Goal: Information Seeking & Learning: Learn about a topic

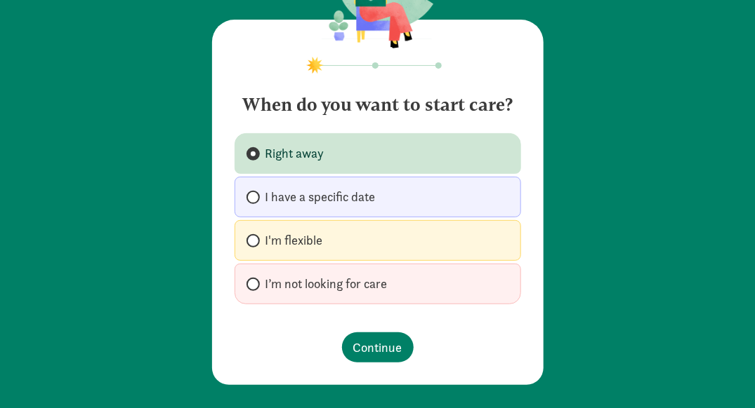
scroll to position [81, 0]
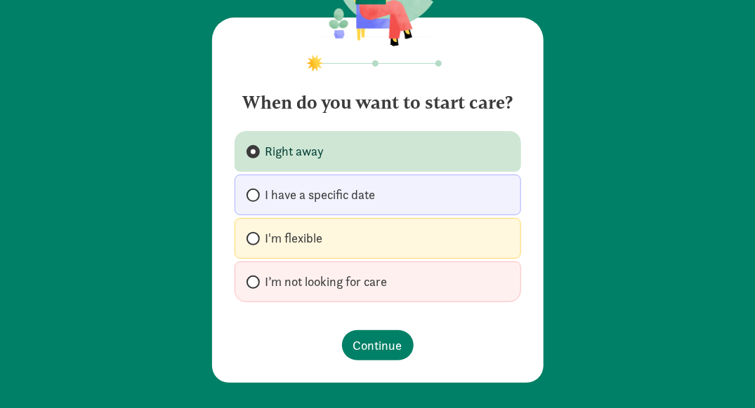
click at [288, 246] on label "I'm flexible" at bounding box center [377, 238] width 286 height 41
click at [255, 244] on input "I'm flexible" at bounding box center [250, 238] width 9 height 9
radio input "true"
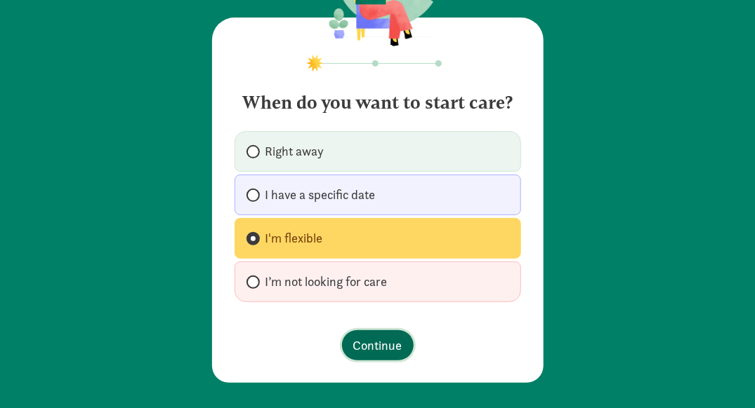
click at [375, 337] on span "Continue" at bounding box center [377, 345] width 49 height 19
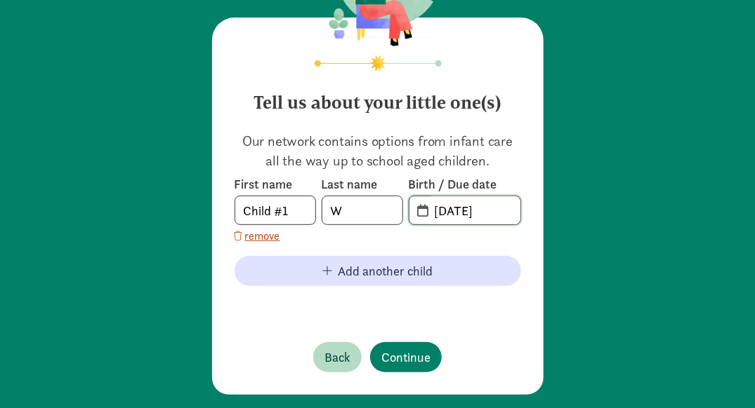
click at [456, 206] on input "09-05-2025" at bounding box center [473, 211] width 94 height 28
click at [418, 213] on span "09-05-2025" at bounding box center [464, 211] width 111 height 28
click at [420, 210] on span "20-25-0905" at bounding box center [464, 211] width 111 height 28
drag, startPoint x: 502, startPoint y: 217, endPoint x: 380, endPoint y: 230, distance: 122.2
click at [380, 230] on div "First name Child #1 Last name W Birth / Due date 20-25-0905 remove" at bounding box center [377, 210] width 286 height 68
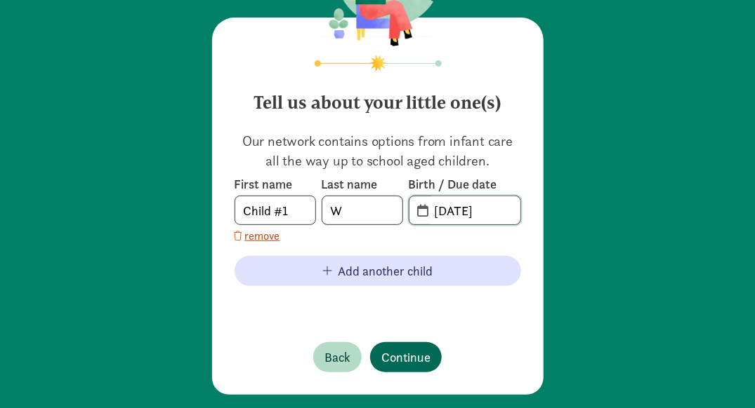
type input "03-01-2026"
click at [406, 356] on span "Continue" at bounding box center [405, 357] width 49 height 19
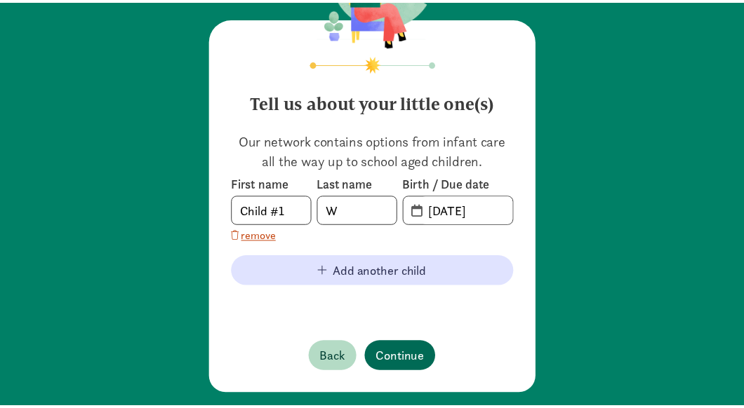
scroll to position [0, 0]
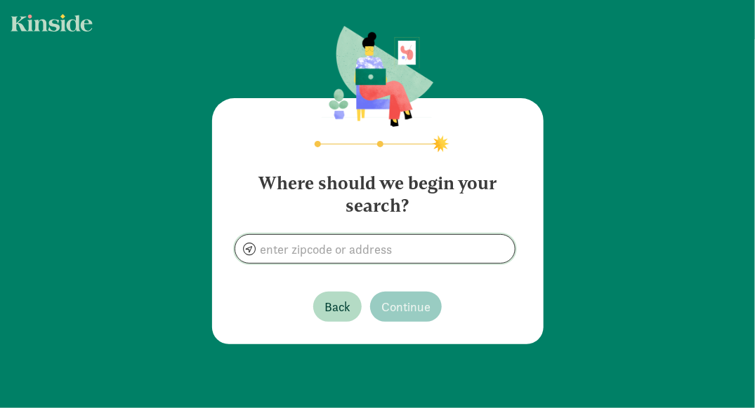
click at [372, 248] on input at bounding box center [374, 249] width 279 height 28
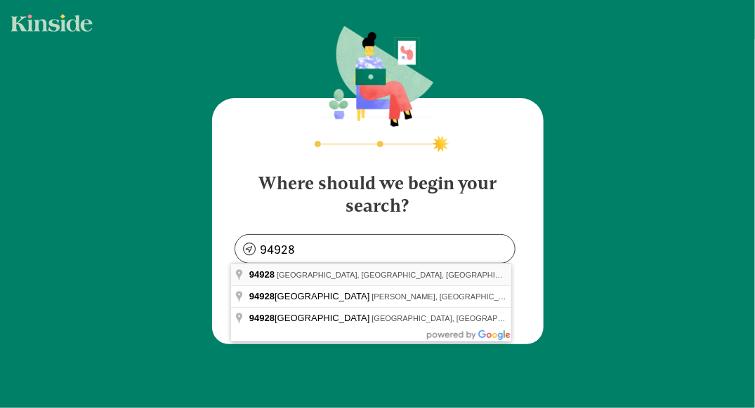
type input "Rohnert Park, CA 94928, USA"
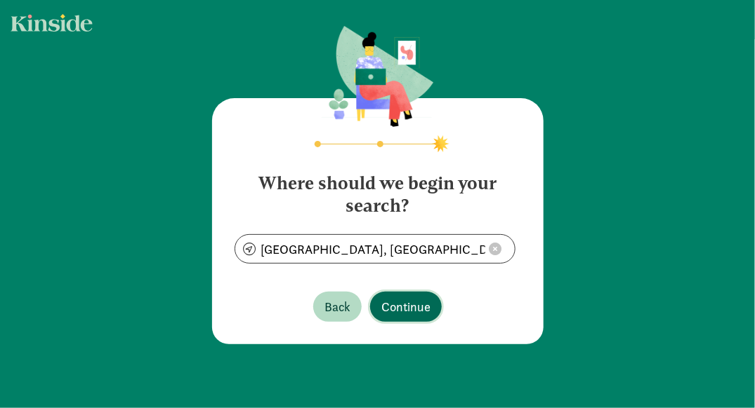
click at [408, 305] on span "Continue" at bounding box center [405, 307] width 49 height 19
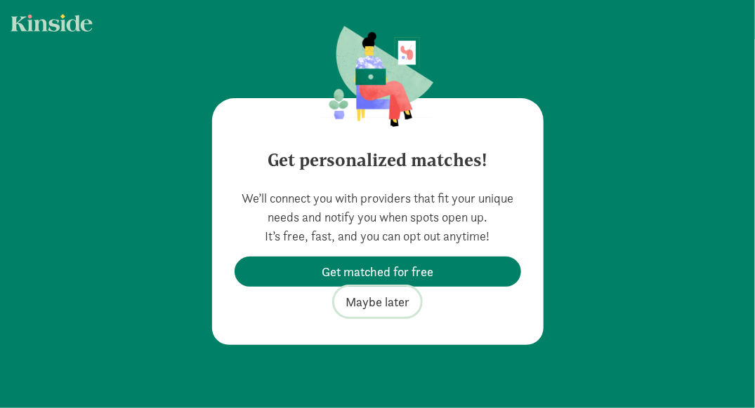
click at [397, 303] on span "Maybe later" at bounding box center [377, 302] width 64 height 19
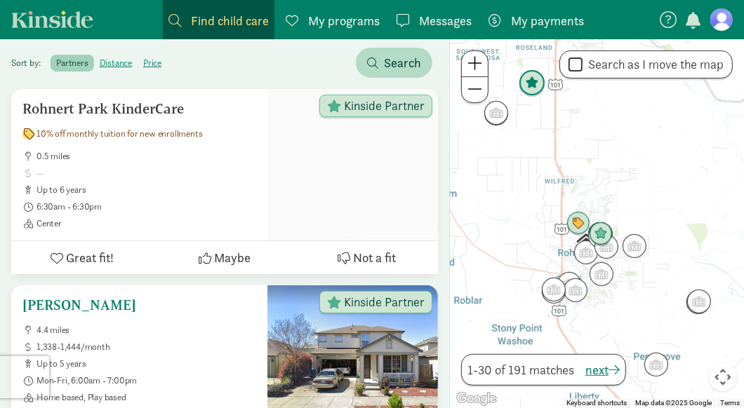
scroll to position [219, 0]
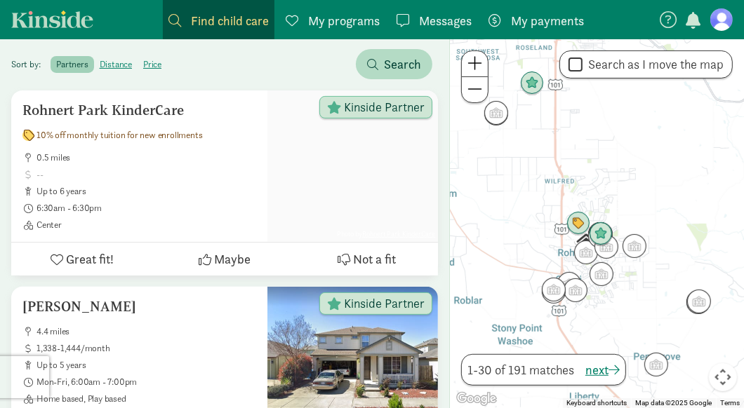
click at [516, 18] on span "My payments" at bounding box center [547, 20] width 73 height 19
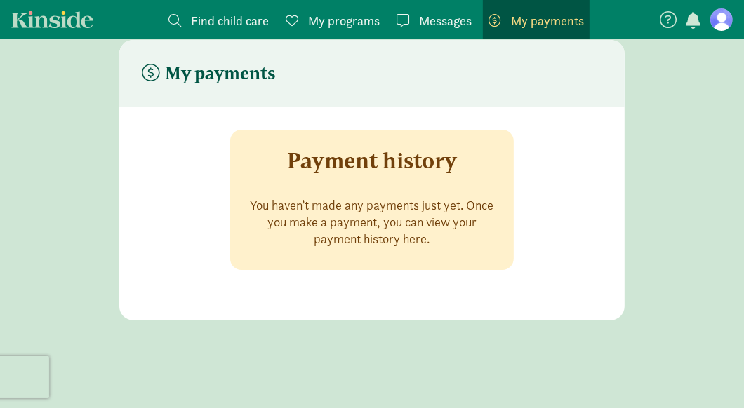
click at [366, 12] on span "My programs" at bounding box center [344, 20] width 72 height 19
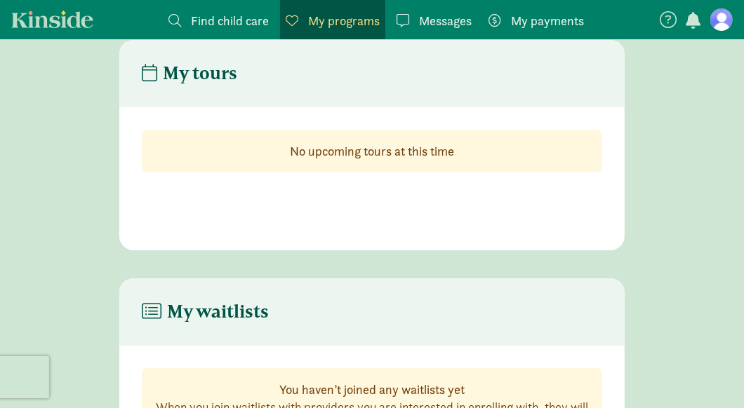
click at [233, 6] on link "Find child care Find" at bounding box center [219, 19] width 112 height 39
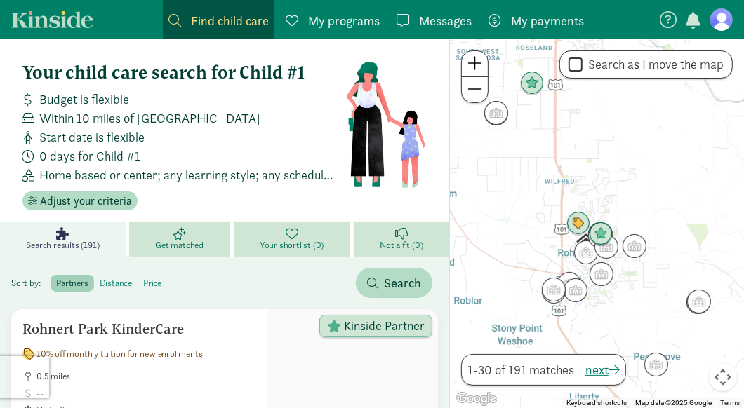
click at [356, 10] on link "My programs Programs" at bounding box center [332, 19] width 105 height 39
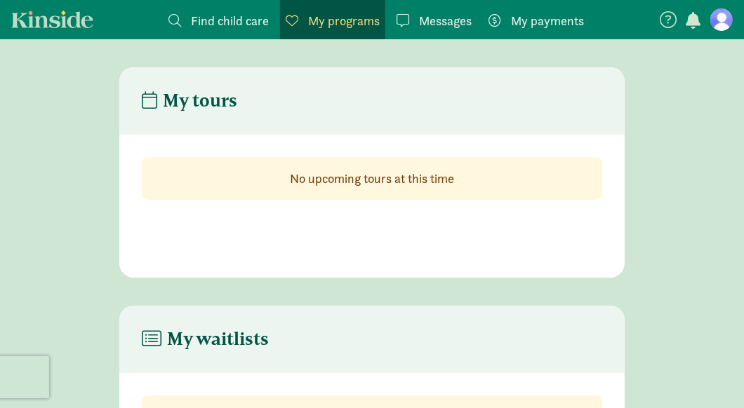
click at [241, 22] on span "Find child care" at bounding box center [230, 20] width 78 height 19
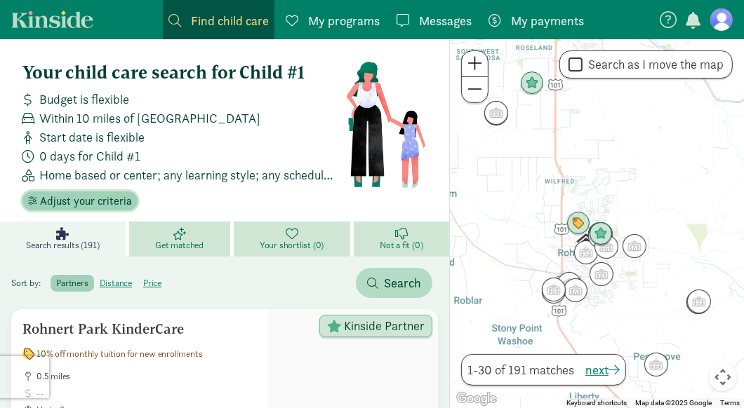
click at [110, 195] on span "Adjust your criteria" at bounding box center [86, 201] width 92 height 17
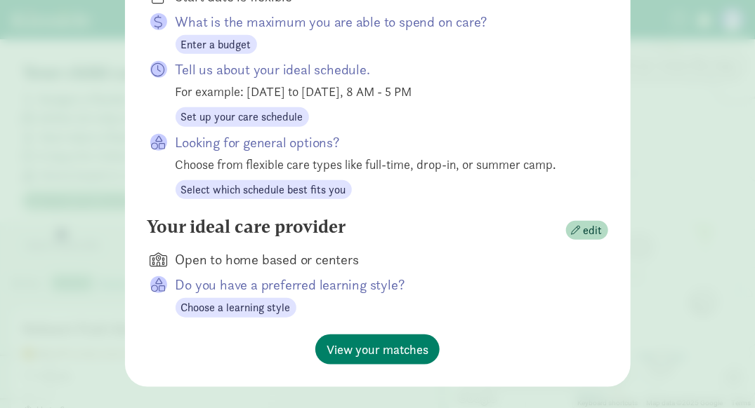
scroll to position [299, 0]
click at [584, 117] on div "Tell us about your ideal schedule. For example: Monday to Friday, 8 AM - 5 PM S…" at bounding box center [377, 92] width 460 height 67
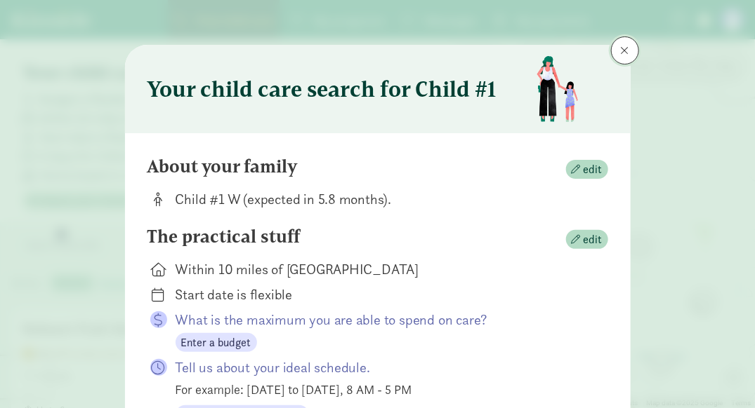
click at [620, 52] on span at bounding box center [624, 50] width 8 height 11
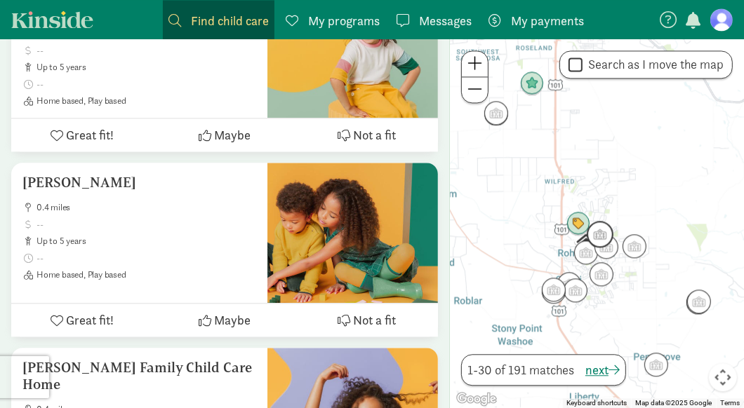
scroll to position [1849, 0]
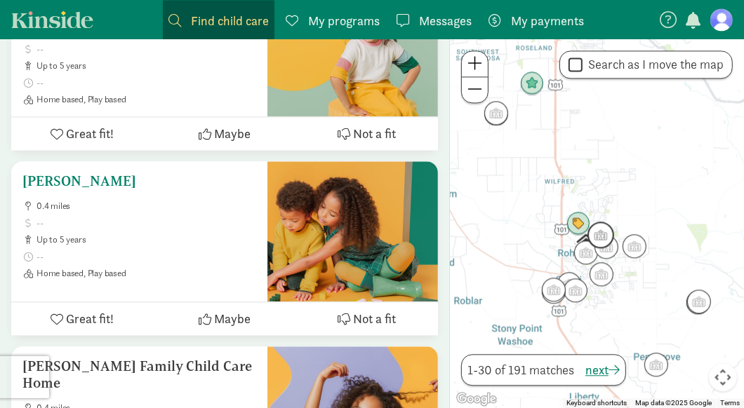
click at [111, 173] on h5 "Moreno, Leticia Fcch" at bounding box center [139, 181] width 234 height 17
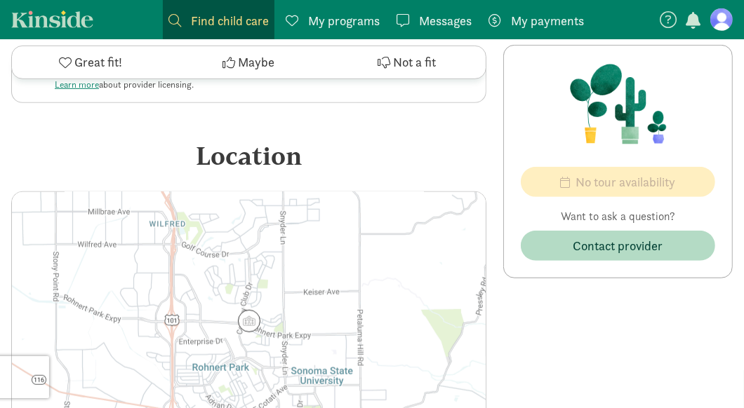
scroll to position [522, 0]
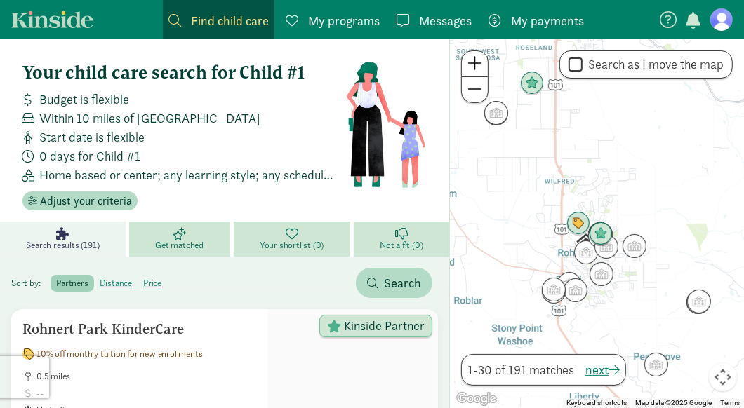
scroll to position [172, 0]
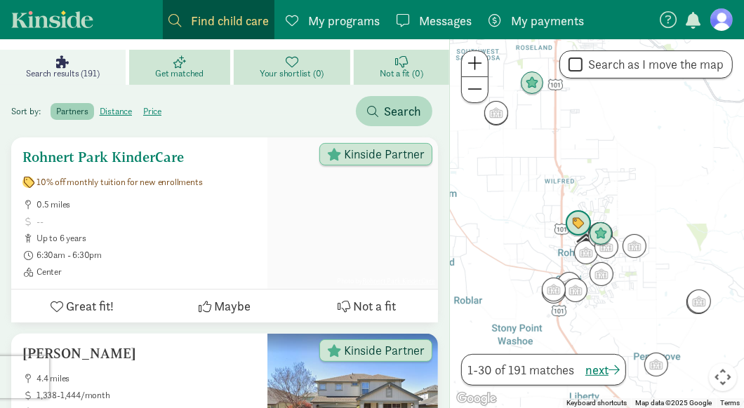
click at [146, 153] on h5 "Rohnert Park KinderCare" at bounding box center [139, 157] width 234 height 17
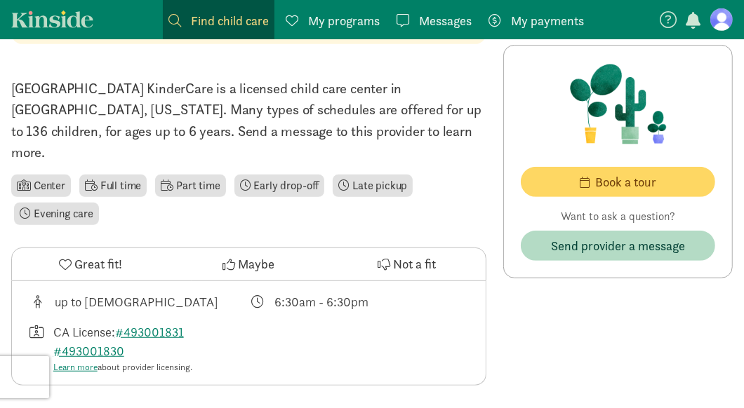
scroll to position [416, 0]
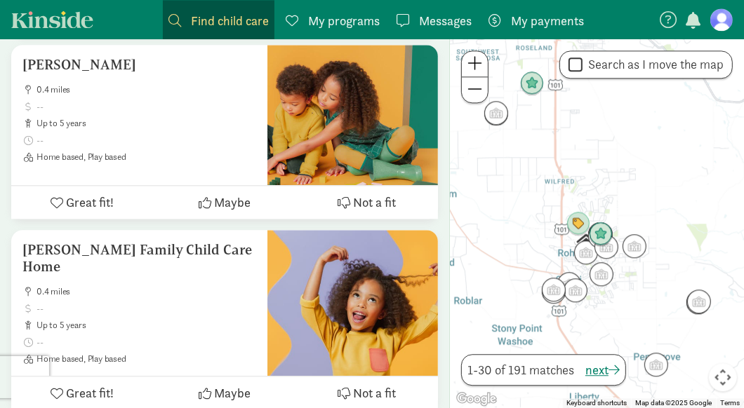
scroll to position [1969, 0]
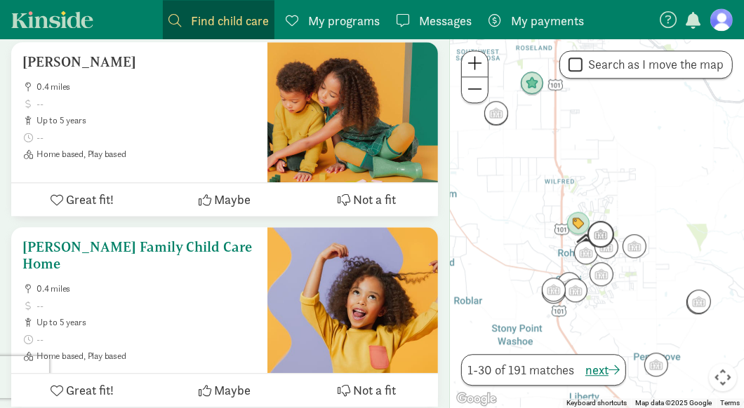
click at [152, 239] on h5 "[PERSON_NAME] Family Child Care Home" at bounding box center [139, 256] width 234 height 34
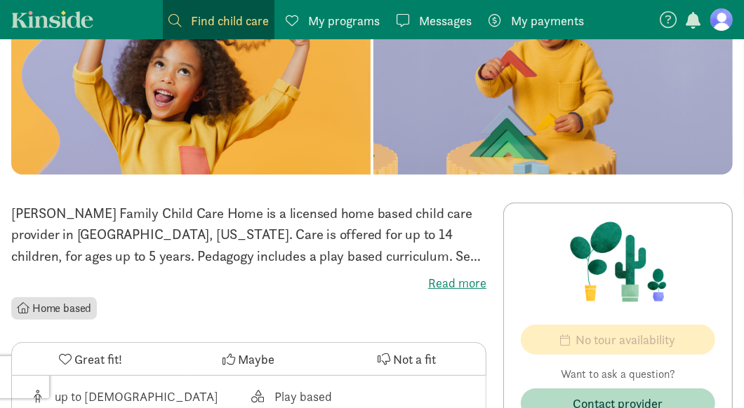
scroll to position [161, 0]
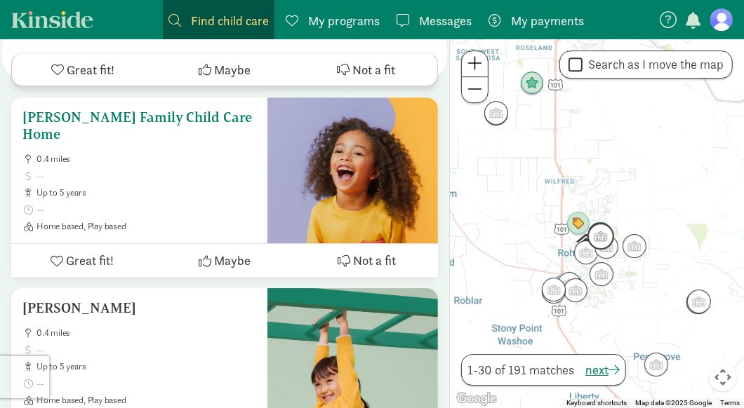
scroll to position [2666, 0]
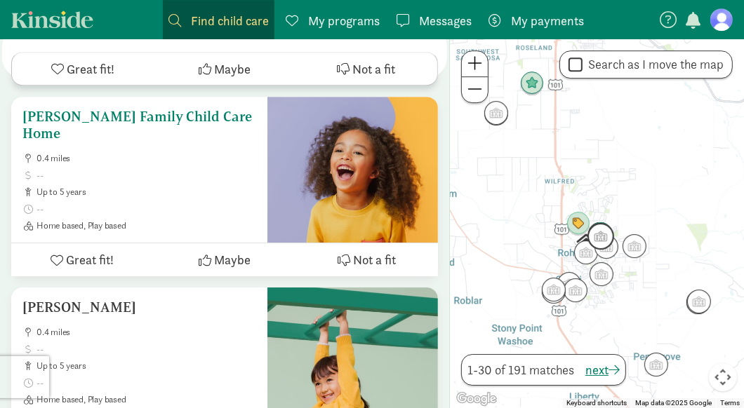
click at [60, 109] on h5 "[PERSON_NAME] Family Child Care Home" at bounding box center [139, 125] width 234 height 34
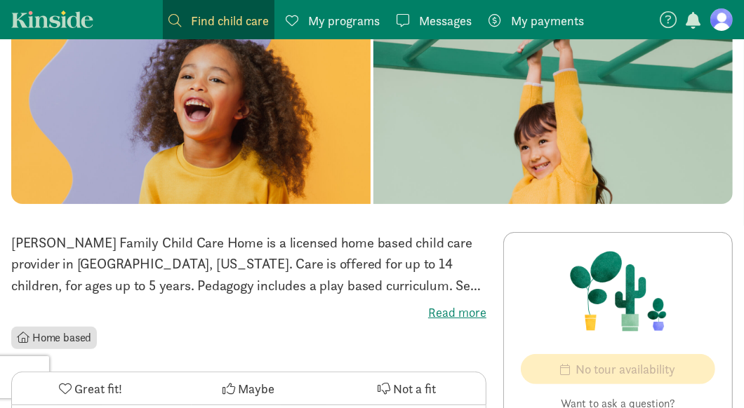
scroll to position [166, 0]
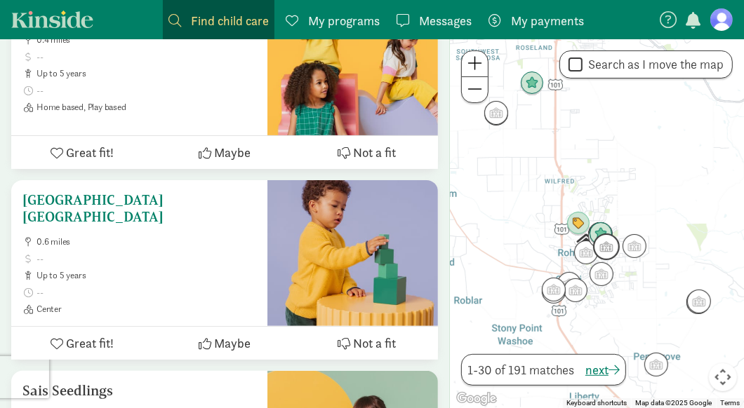
scroll to position [3330, 0]
click at [187, 191] on h5 "[GEOGRAPHIC_DATA] [GEOGRAPHIC_DATA]" at bounding box center [139, 208] width 234 height 34
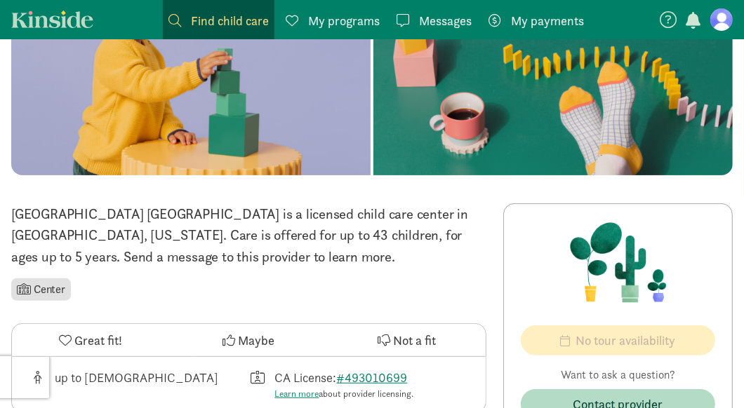
scroll to position [161, 0]
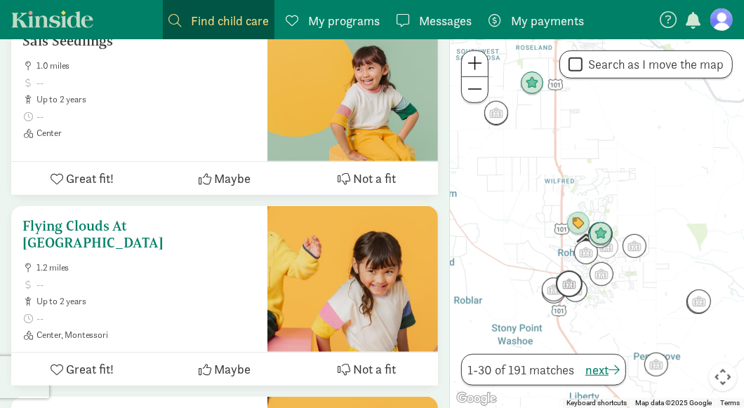
scroll to position [3723, 0]
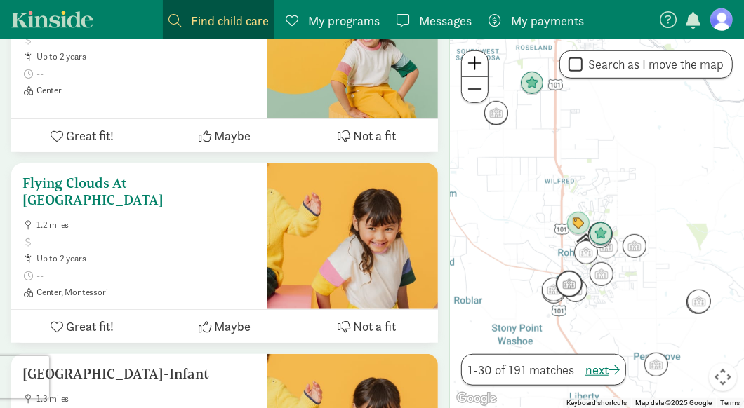
click at [87, 175] on h5 "Flying Clouds At [GEOGRAPHIC_DATA]" at bounding box center [139, 192] width 234 height 34
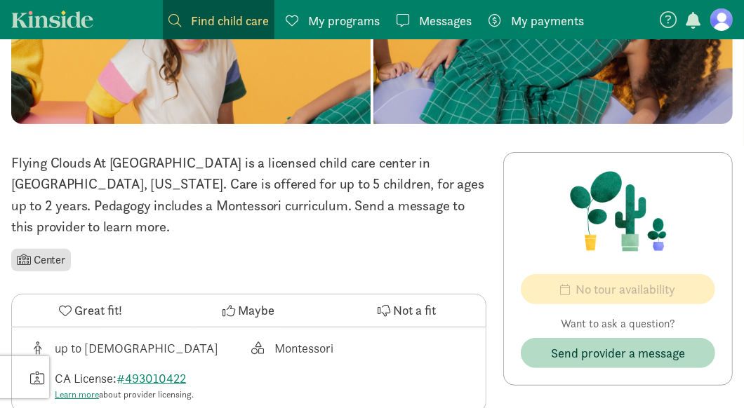
scroll to position [212, 0]
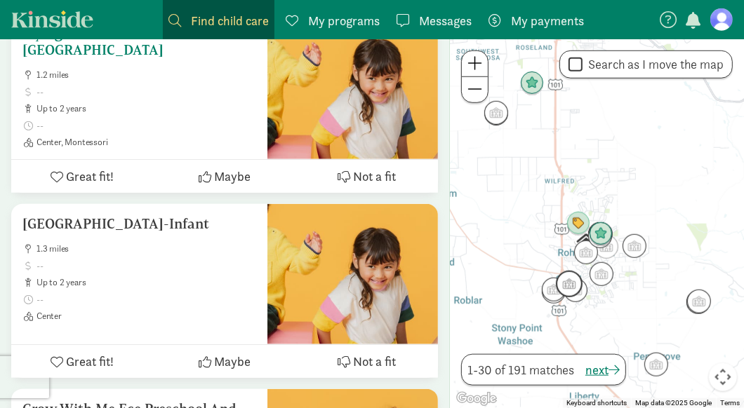
scroll to position [3895, 0]
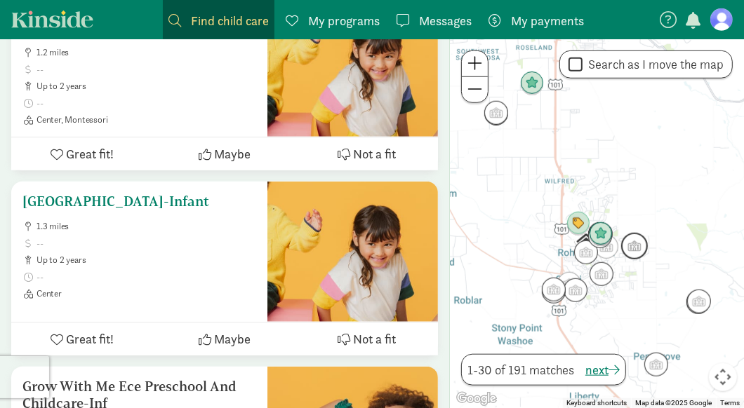
click at [101, 194] on h5 "[GEOGRAPHIC_DATA]-Infant" at bounding box center [139, 201] width 234 height 17
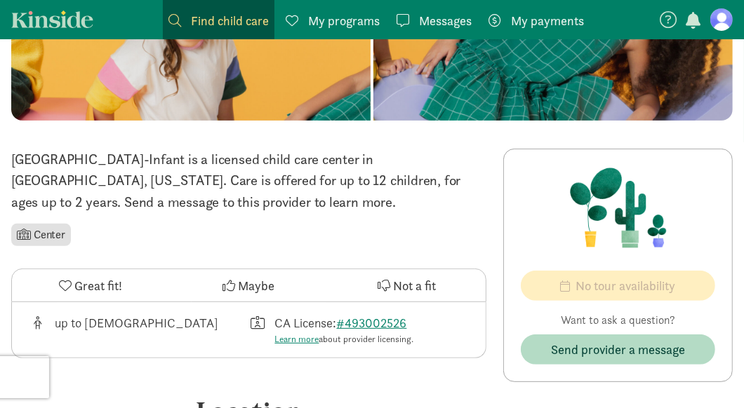
scroll to position [214, 0]
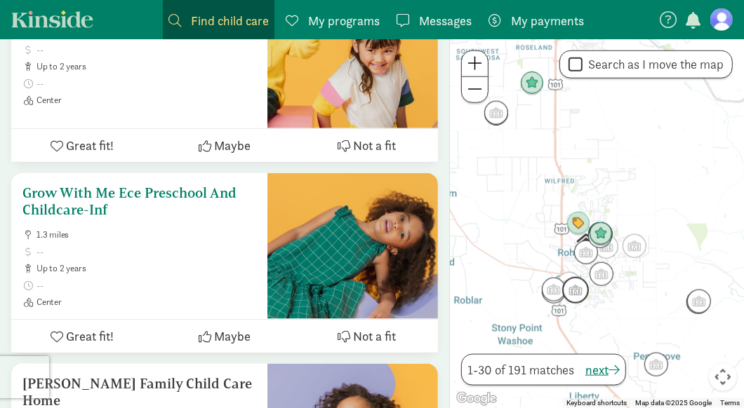
scroll to position [4091, 0]
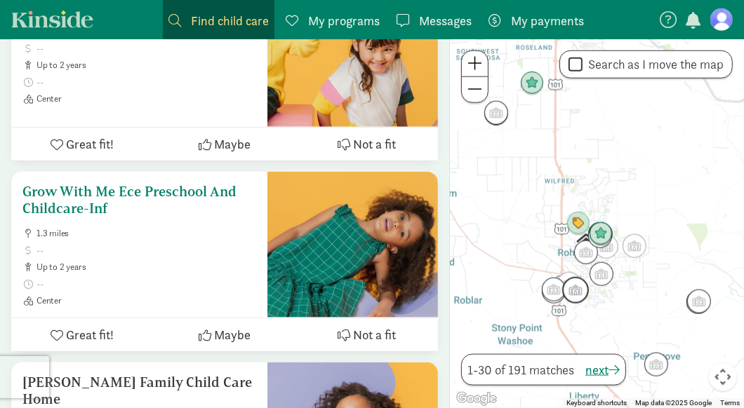
click at [82, 184] on h5 "Grow With Me Ece Preschool And Childcare-Inf" at bounding box center [139, 200] width 234 height 34
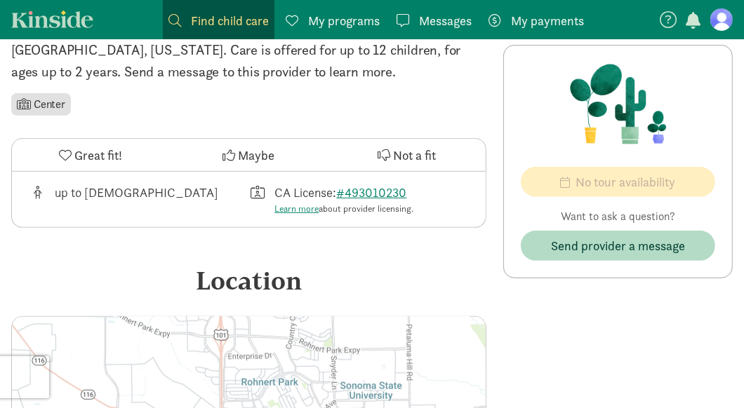
scroll to position [442, 0]
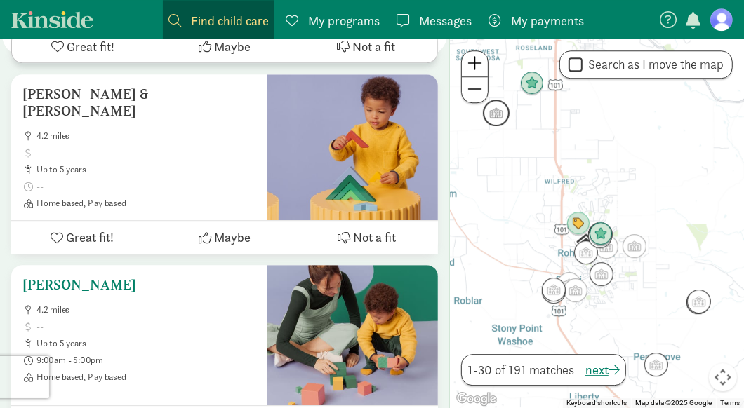
scroll to position [5568, 0]
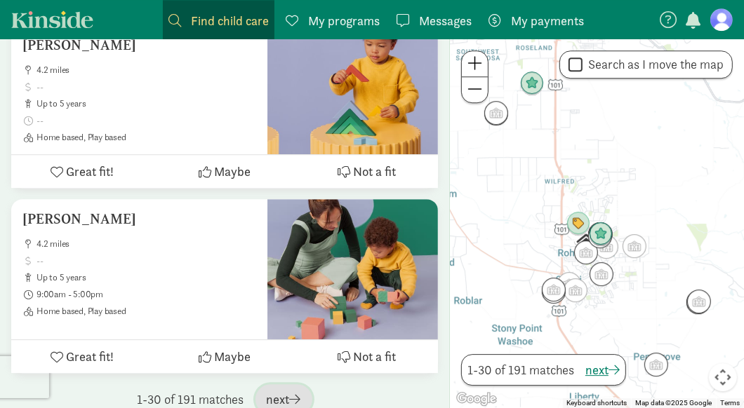
click at [282, 390] on span "next" at bounding box center [284, 399] width 34 height 19
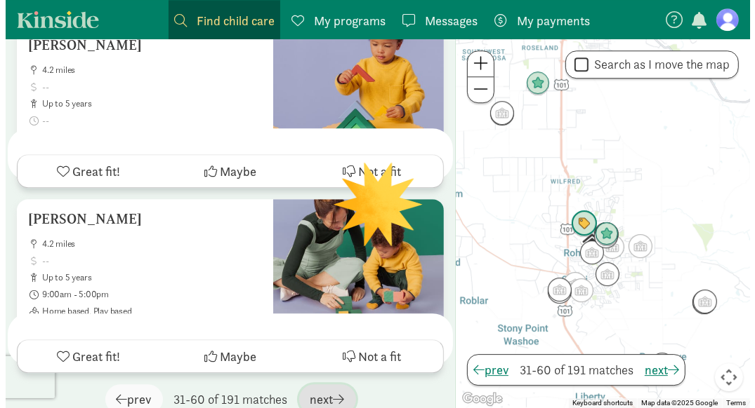
scroll to position [0, 0]
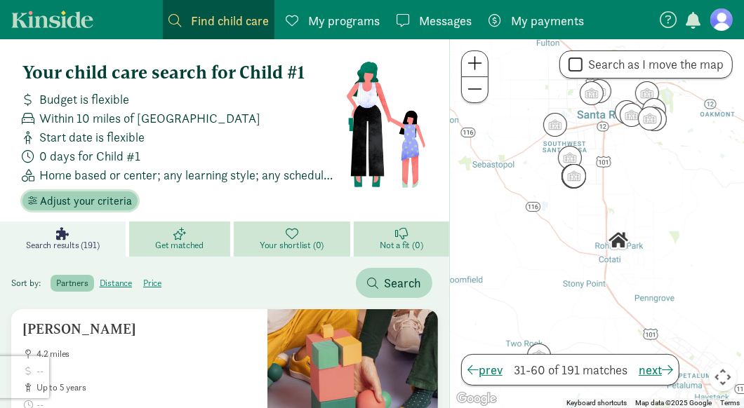
click at [77, 200] on span "Adjust your criteria" at bounding box center [86, 201] width 92 height 17
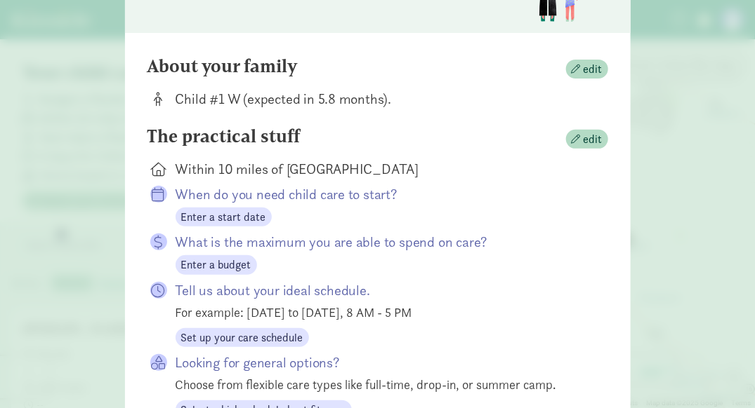
scroll to position [102, 0]
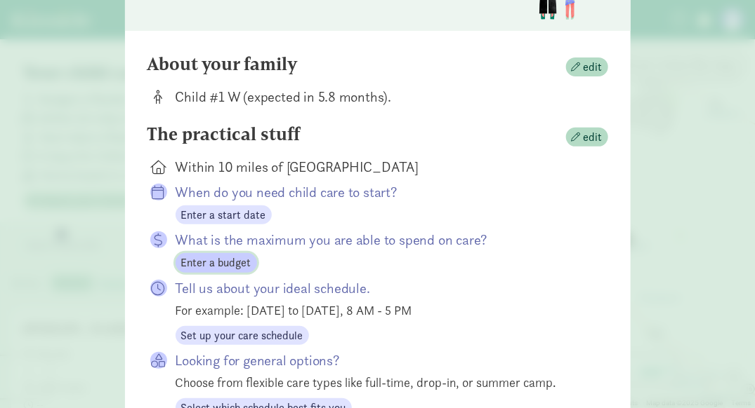
click at [224, 261] on span "Enter a budget" at bounding box center [216, 263] width 70 height 17
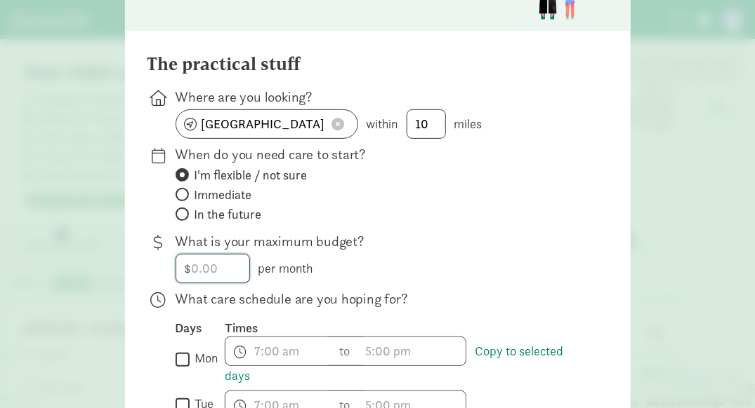
click at [224, 261] on input "number" at bounding box center [212, 269] width 73 height 28
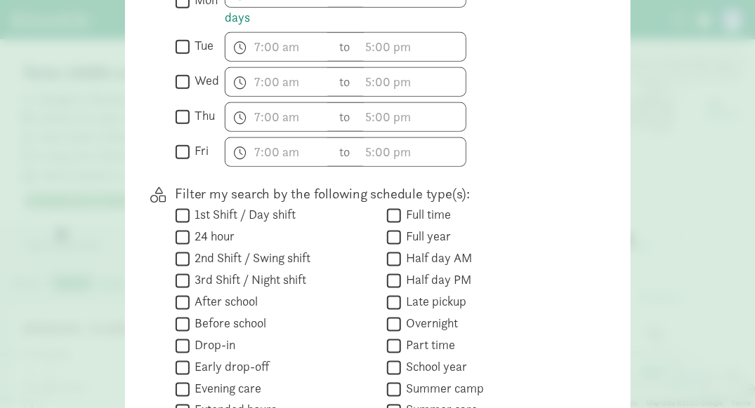
scroll to position [604, 0]
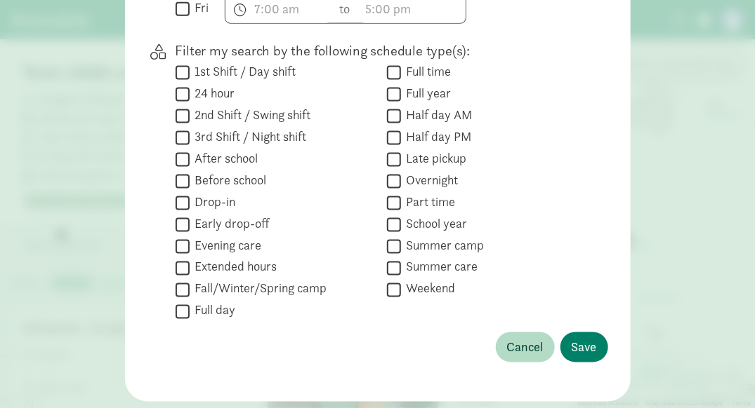
type input "500"
click at [387, 241] on input "Summer camp" at bounding box center [394, 246] width 14 height 19
checkbox input "true"
click at [571, 338] on span "Save" at bounding box center [583, 347] width 25 height 19
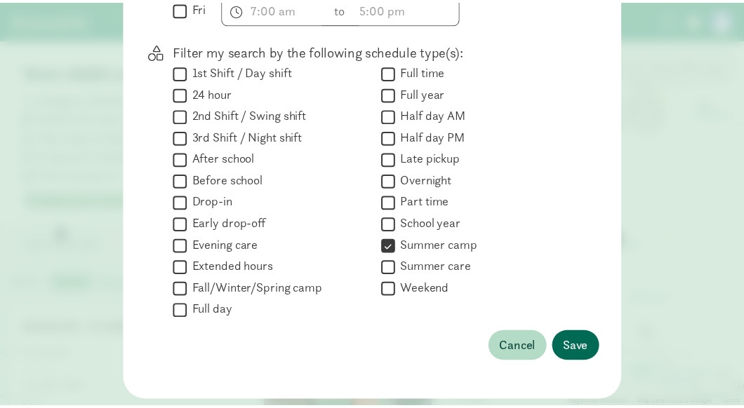
scroll to position [227, 0]
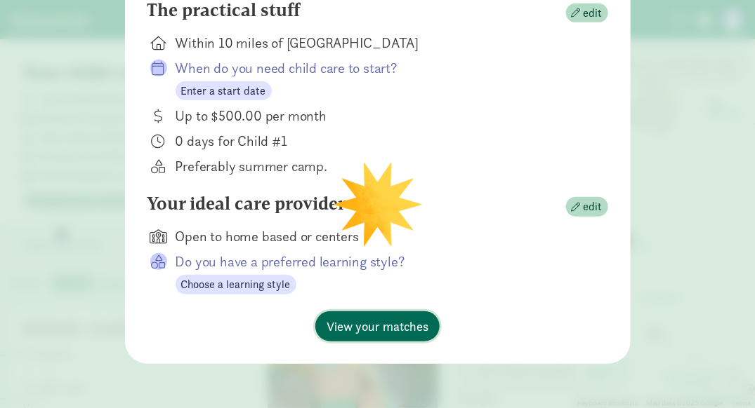
click at [394, 319] on span "View your matches" at bounding box center [377, 326] width 102 height 19
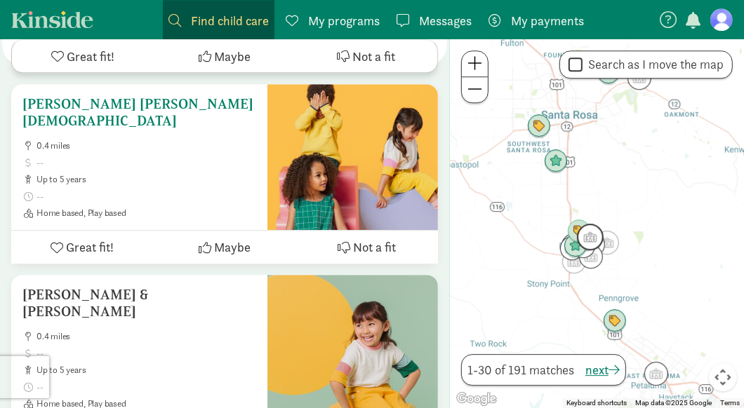
scroll to position [2631, 0]
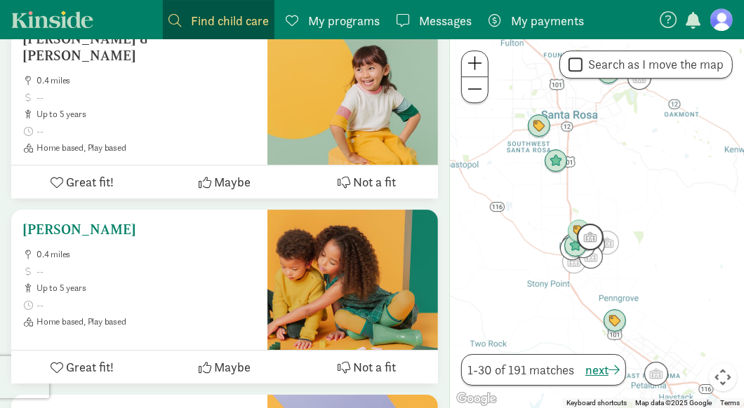
click at [109, 210] on div "Moreno, Leticia Fcch 0.4 miles up to 5 years Home based, Play based" at bounding box center [139, 280] width 256 height 140
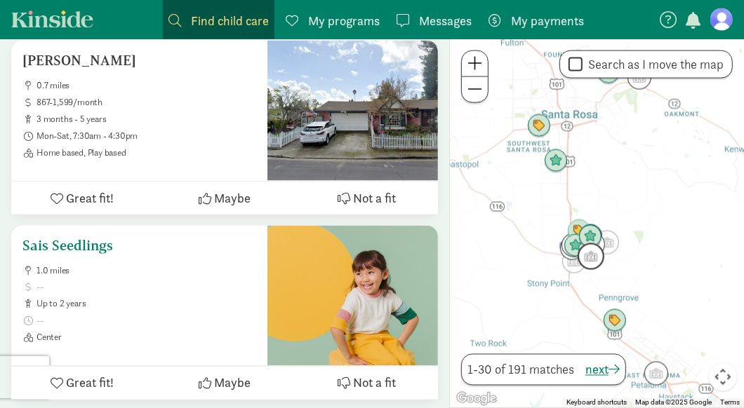
scroll to position [4420, 0]
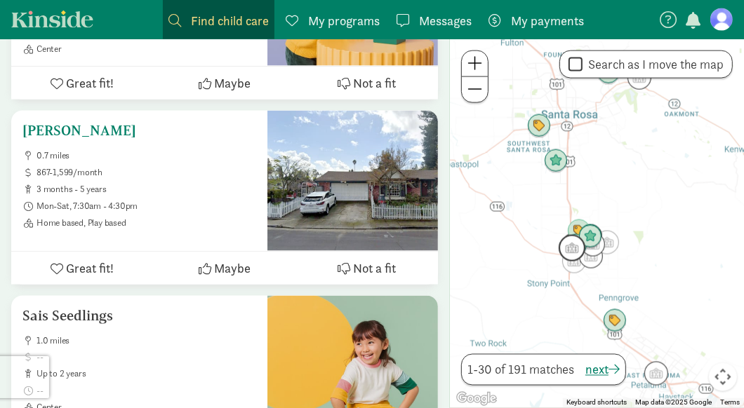
click at [110, 122] on h5 "[PERSON_NAME]" at bounding box center [139, 130] width 234 height 17
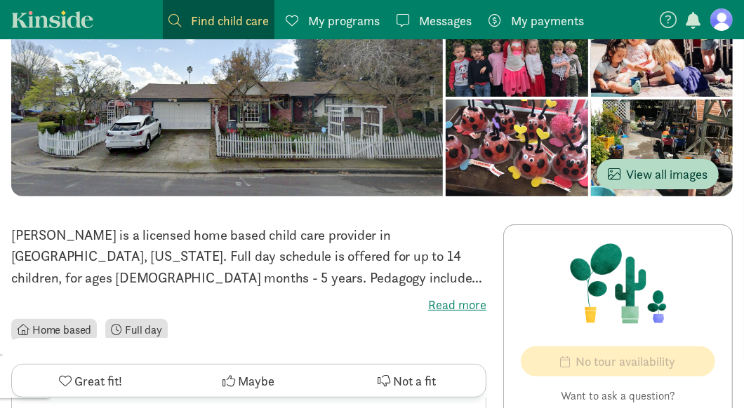
scroll to position [177, 0]
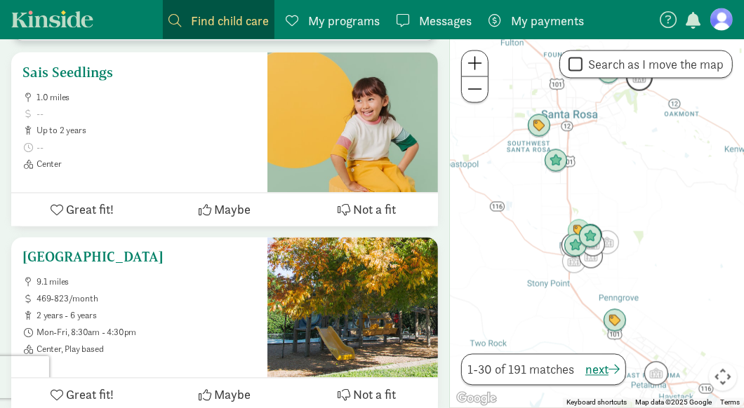
scroll to position [4665, 0]
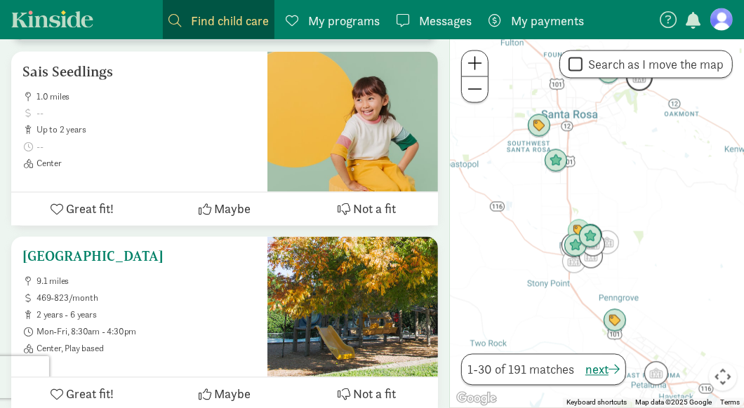
click at [159, 248] on h5 "[GEOGRAPHIC_DATA]" at bounding box center [139, 256] width 234 height 17
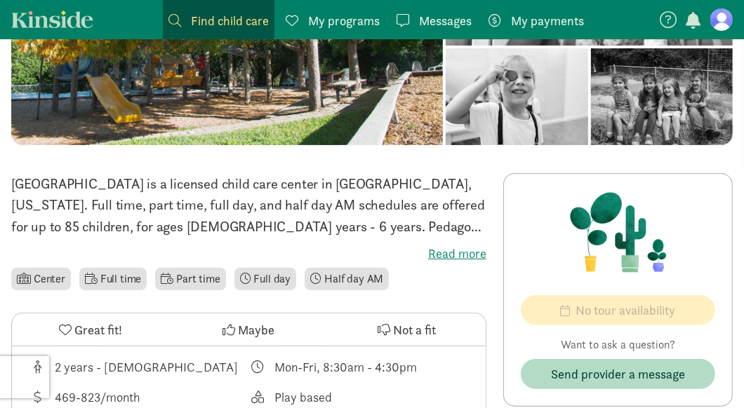
scroll to position [192, 0]
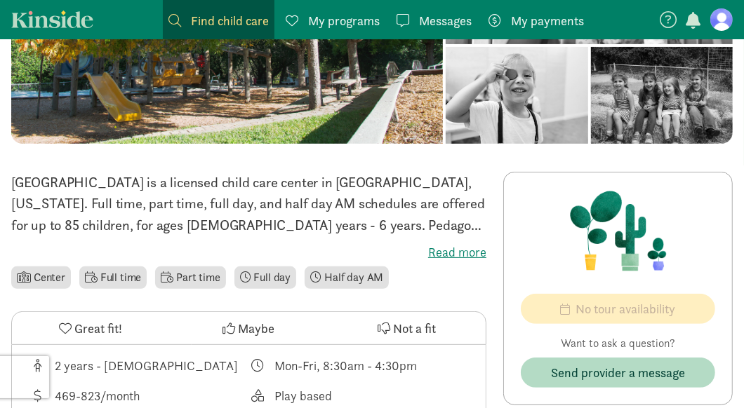
click at [452, 252] on label "Read more" at bounding box center [248, 252] width 475 height 17
click at [0, 0] on input "Read more" at bounding box center [0, 0] width 0 height 0
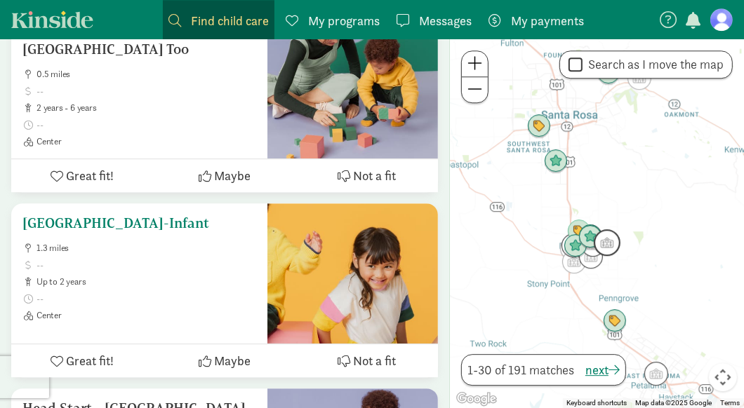
scroll to position [5640, 0]
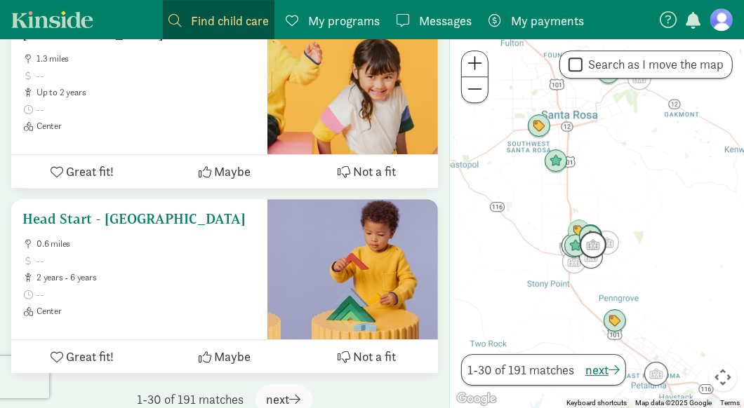
click at [151, 211] on h5 "Head Start - [GEOGRAPHIC_DATA]" at bounding box center [139, 219] width 234 height 17
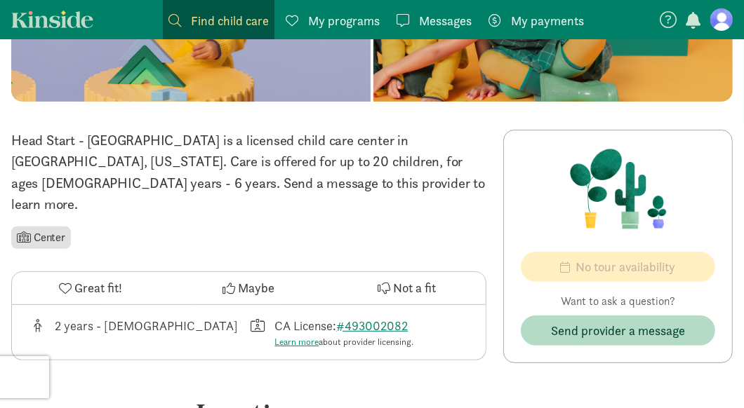
scroll to position [185, 0]
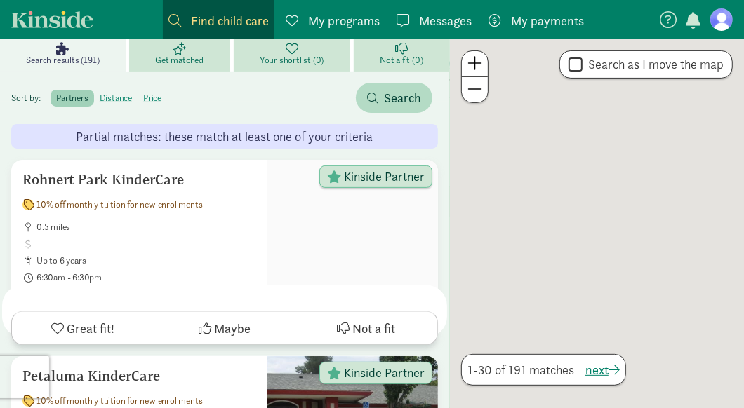
scroll to position [5640, 0]
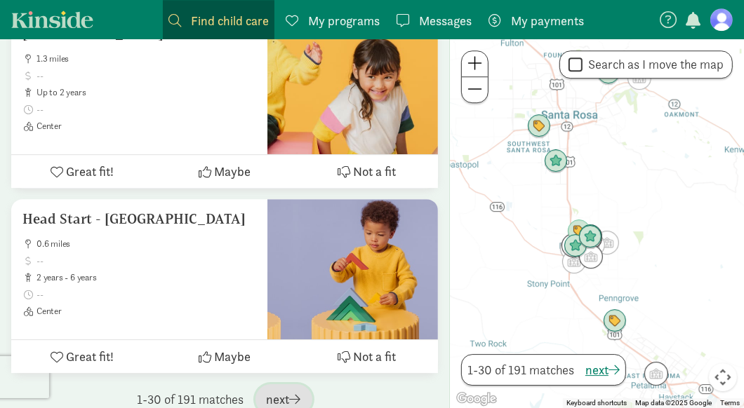
click at [283, 390] on span "next" at bounding box center [284, 399] width 34 height 19
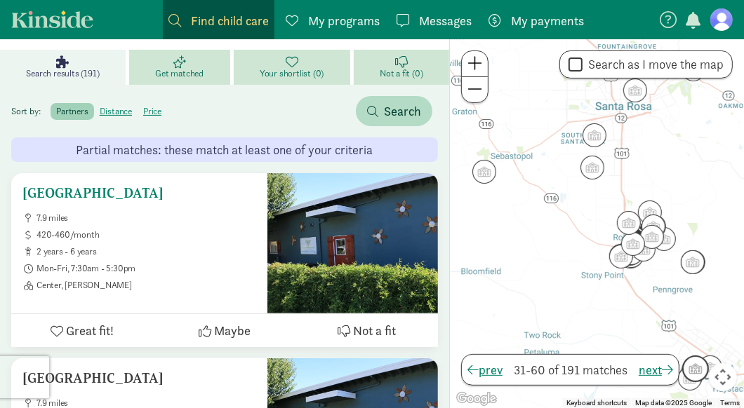
scroll to position [173, 0]
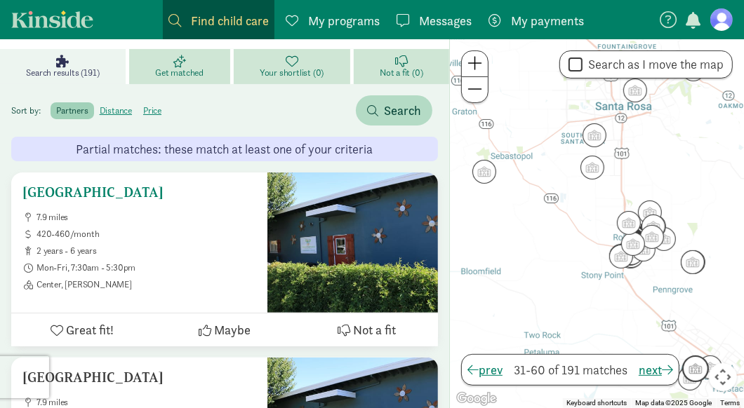
click at [59, 328] on icon at bounding box center [57, 330] width 13 height 13
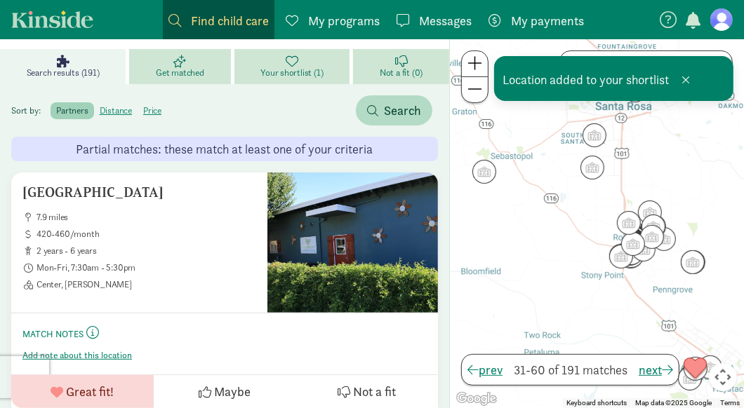
click at [347, 22] on span "My programs" at bounding box center [344, 20] width 72 height 19
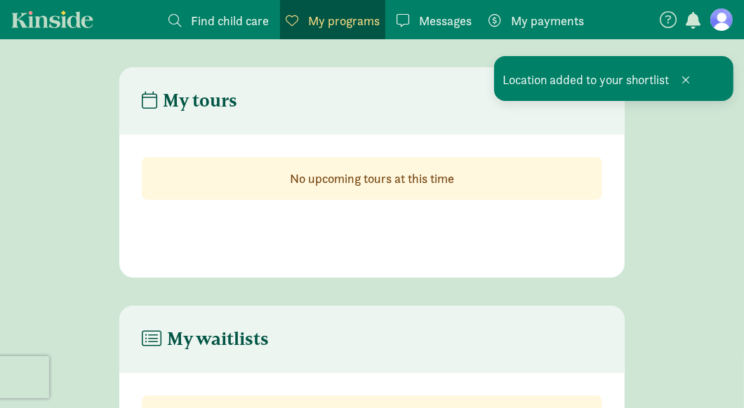
scroll to position [135, 0]
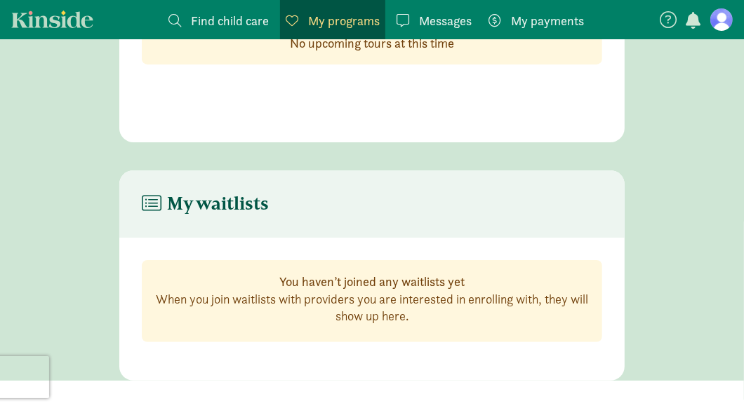
click at [55, 17] on link "Kinside" at bounding box center [52, 20] width 82 height 18
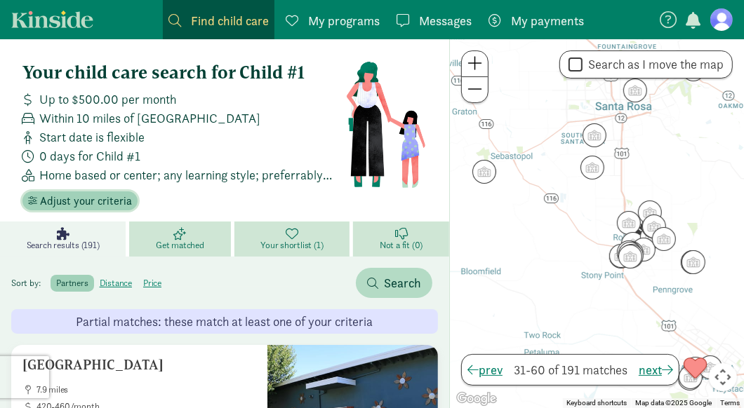
click at [99, 195] on span "Adjust your criteria" at bounding box center [86, 201] width 92 height 17
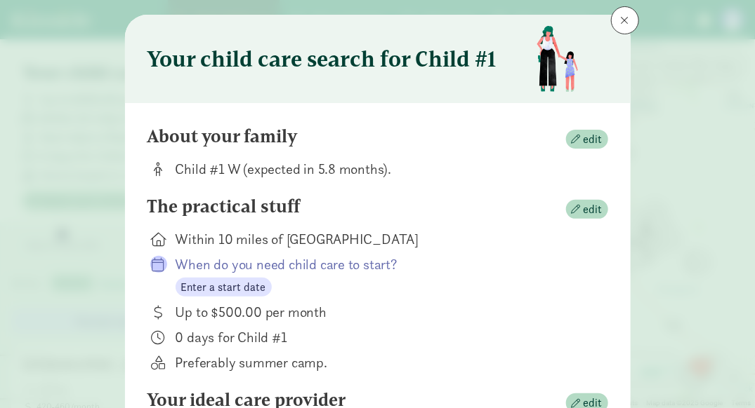
scroll to position [32, 0]
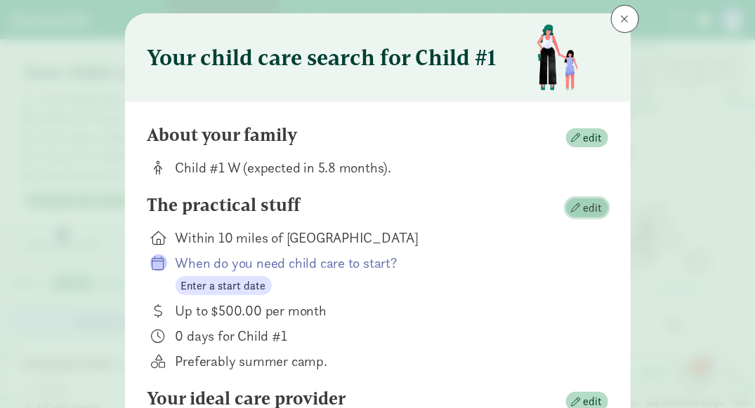
click at [576, 211] on span "button" at bounding box center [575, 208] width 9 height 9
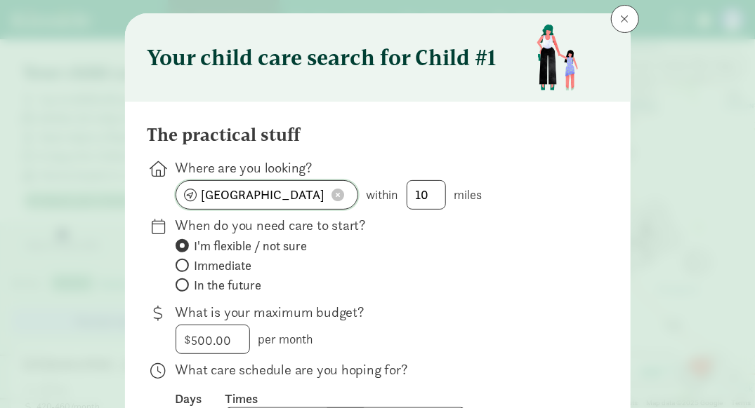
click at [307, 196] on input "Rohnert Park, CA 94928" at bounding box center [266, 195] width 181 height 28
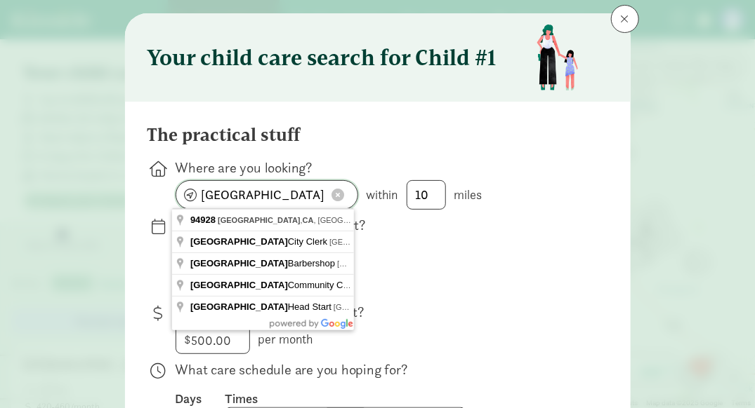
click at [307, 196] on input "Rohnert Park, CA 94928" at bounding box center [266, 195] width 181 height 28
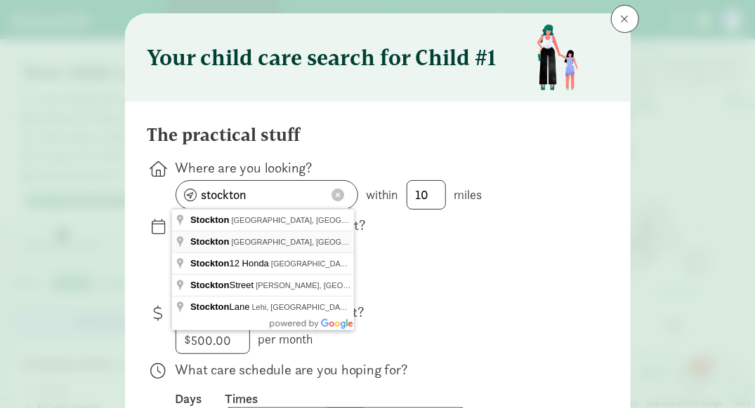
type input "Stockton, CA, USA"
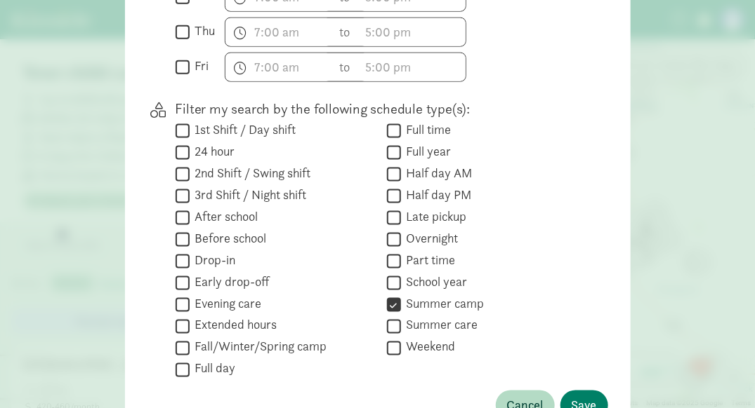
scroll to position [638, 0]
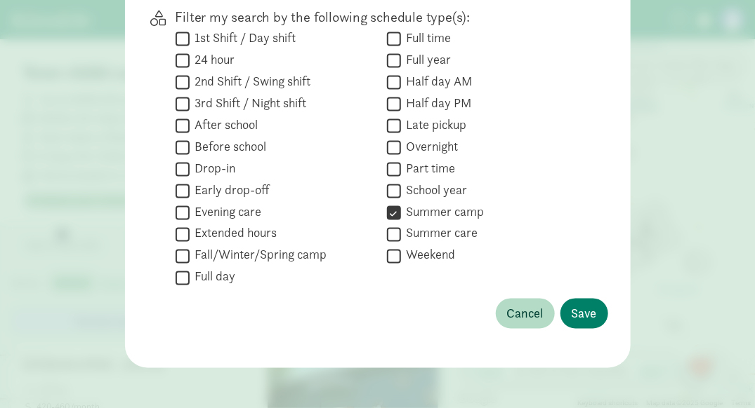
click at [387, 211] on input "Summer camp" at bounding box center [394, 213] width 14 height 19
checkbox input "false"
click at [579, 308] on span "Save" at bounding box center [583, 314] width 25 height 19
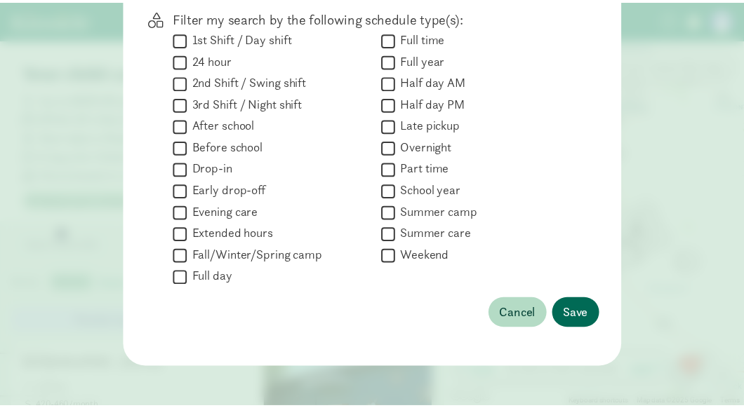
scroll to position [274, 0]
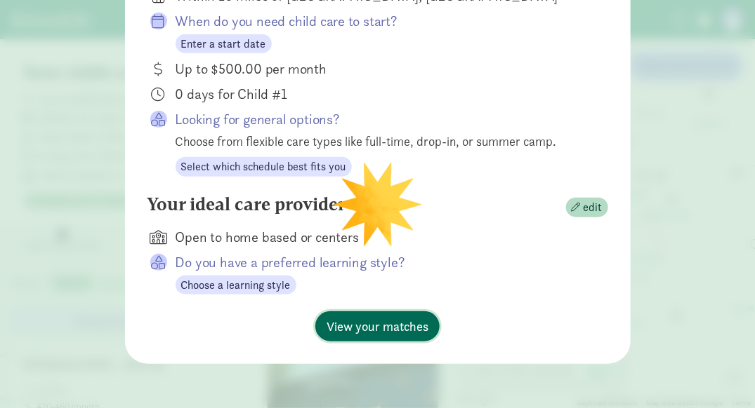
click at [354, 321] on span "View your matches" at bounding box center [377, 326] width 102 height 19
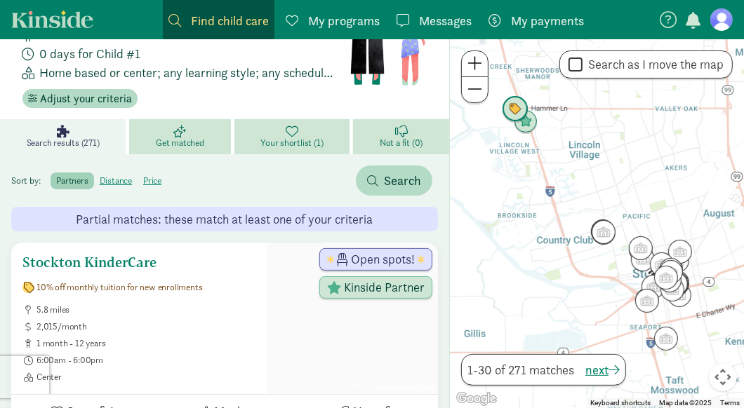
scroll to position [107, 0]
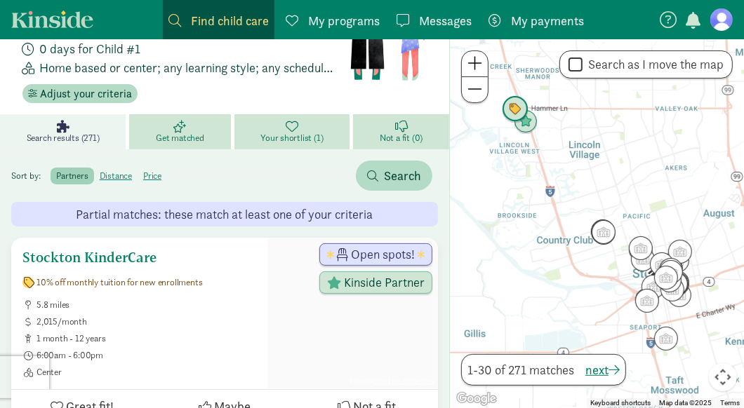
click at [82, 258] on h5 "Stockton KinderCare" at bounding box center [139, 257] width 234 height 17
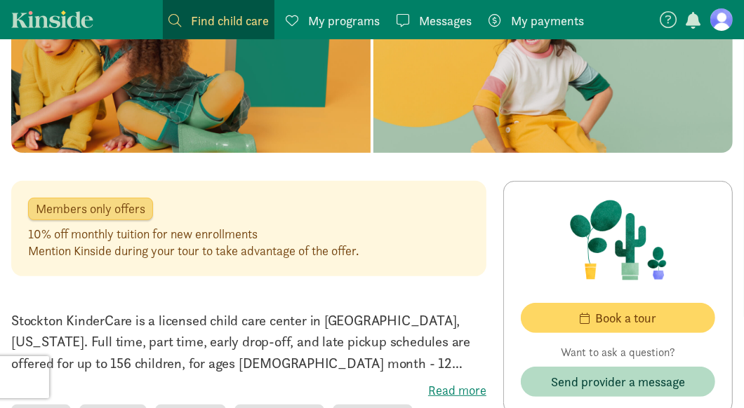
scroll to position [219, 0]
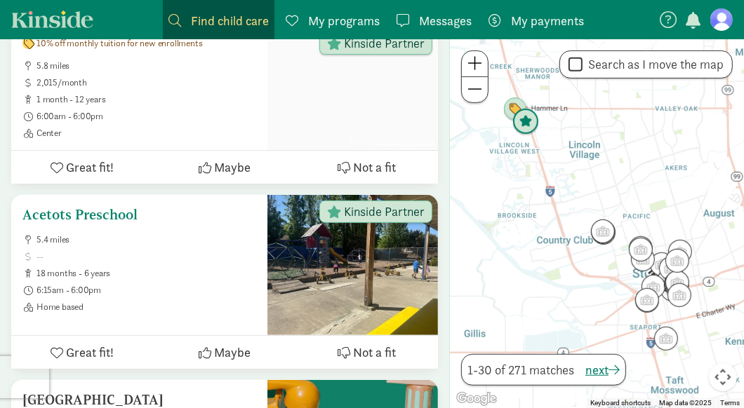
scroll to position [347, 0]
click at [98, 209] on h5 "Acetots Preschool" at bounding box center [139, 214] width 234 height 17
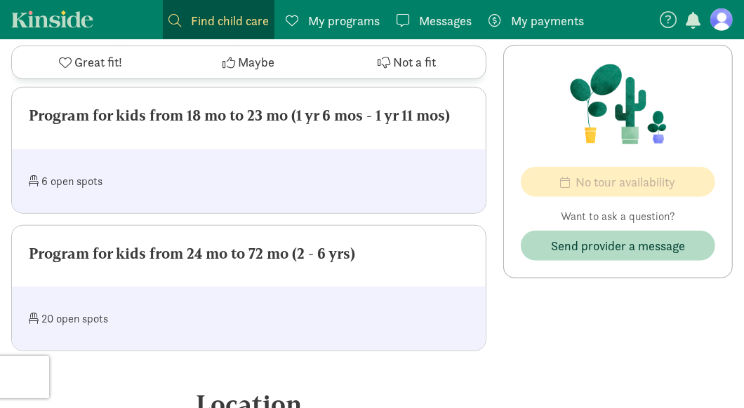
scroll to position [682, 0]
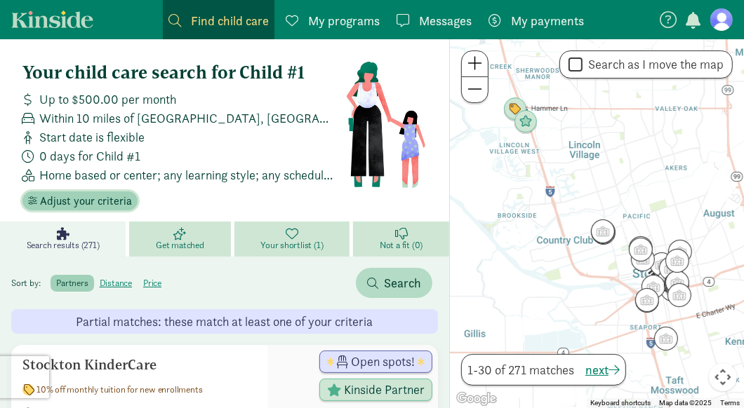
click at [125, 198] on span "Adjust your criteria" at bounding box center [86, 201] width 92 height 17
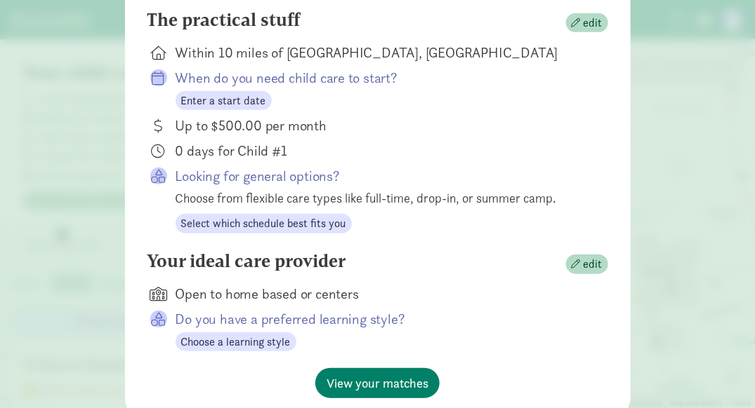
scroll to position [219, 0]
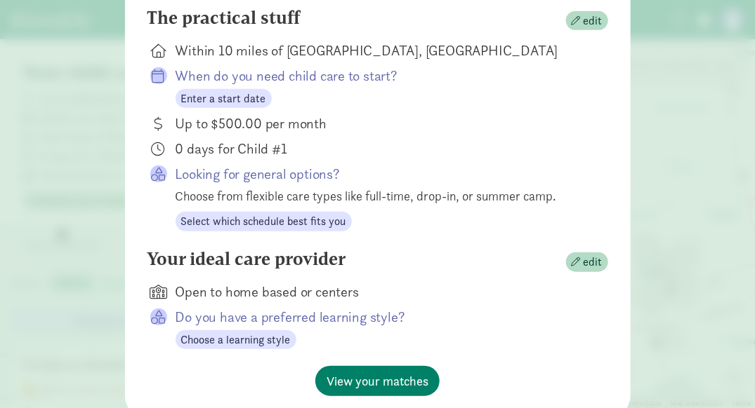
click at [334, 312] on p "Do you have a preferred learning style?" at bounding box center [380, 317] width 410 height 20
click at [260, 337] on span "Choose a learning style" at bounding box center [235, 340] width 109 height 17
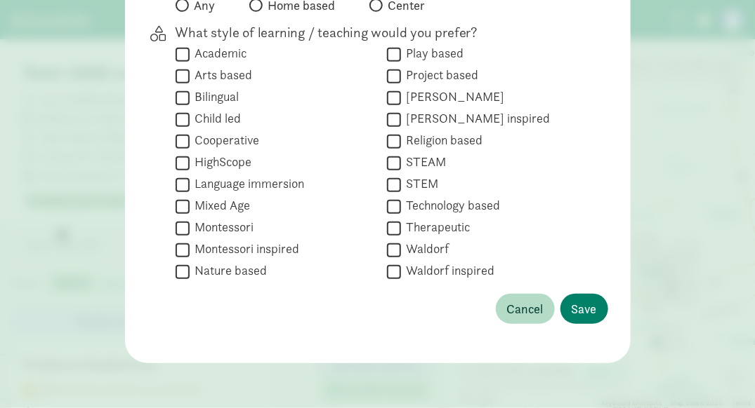
scroll to position [214, 0]
click at [514, 300] on span "Cancel" at bounding box center [525, 309] width 36 height 19
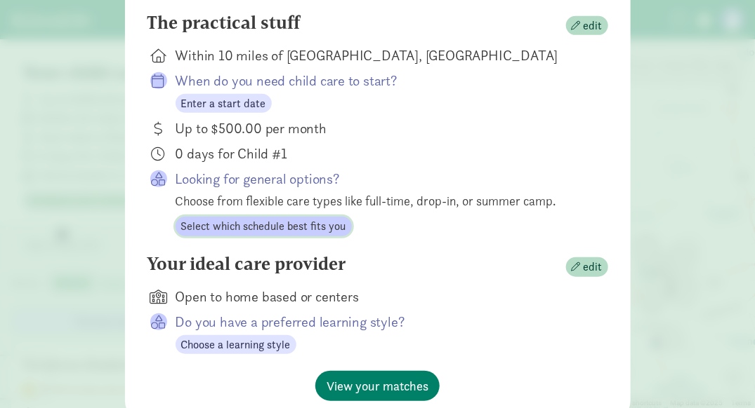
click at [298, 227] on span "Select which schedule best fits you" at bounding box center [263, 226] width 165 height 17
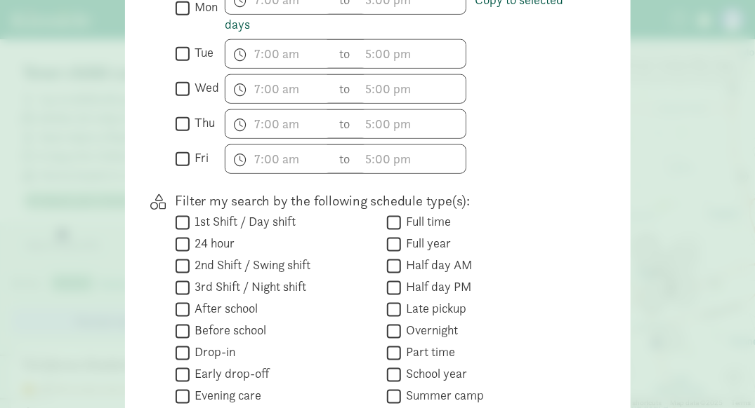
scroll to position [527, 0]
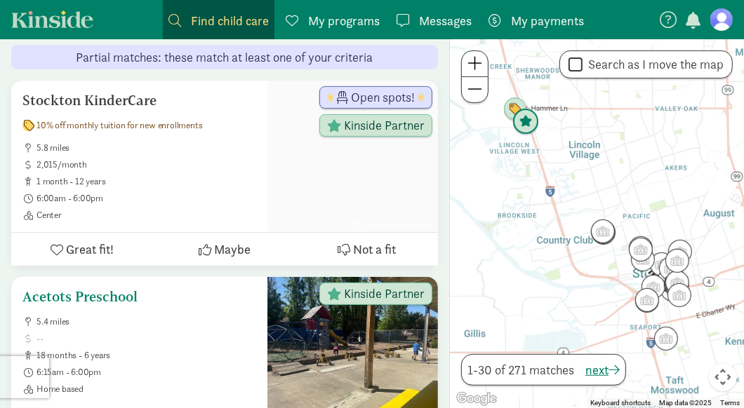
scroll to position [265, 0]
click at [100, 300] on h5 "Acetots Preschool" at bounding box center [139, 296] width 234 height 17
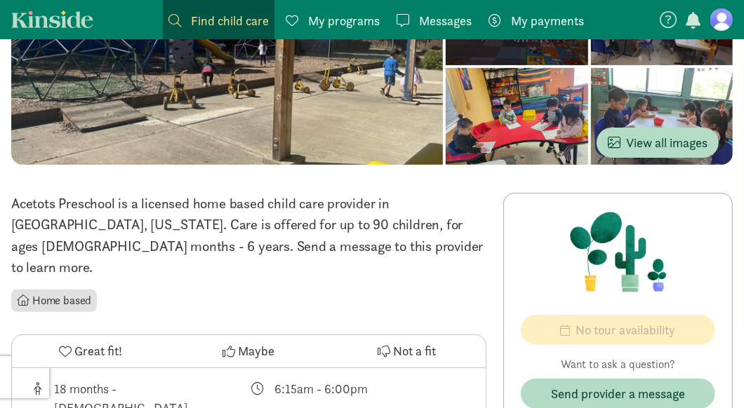
scroll to position [340, 0]
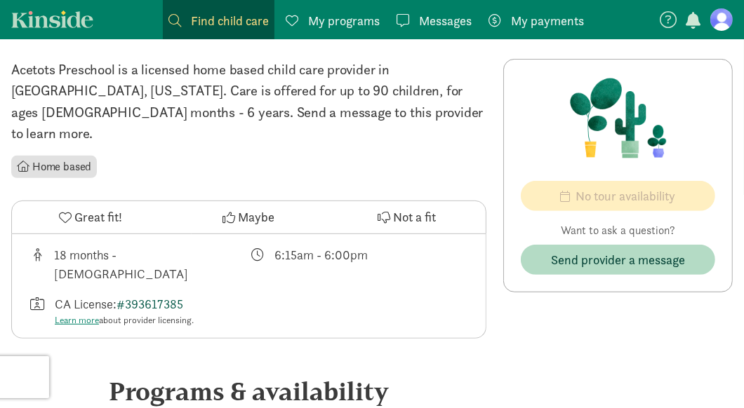
click at [146, 296] on link "#393617385" at bounding box center [150, 304] width 67 height 16
click at [715, 16] on figure at bounding box center [721, 19] width 22 height 22
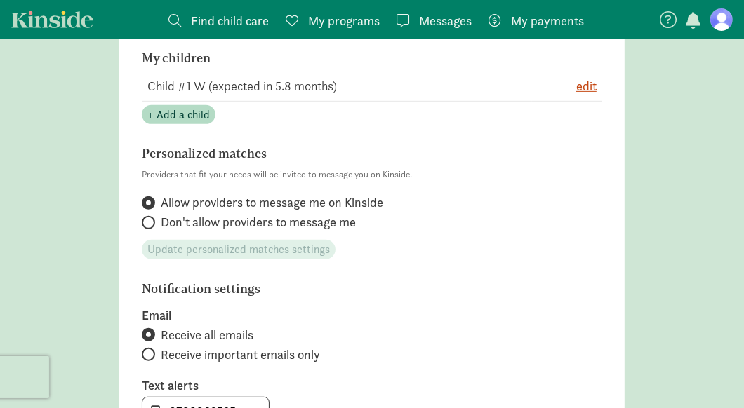
scroll to position [368, 0]
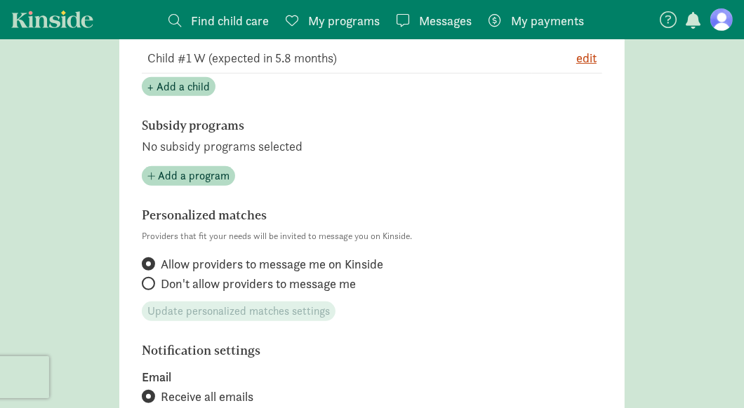
click at [724, 19] on figure at bounding box center [721, 19] width 22 height 22
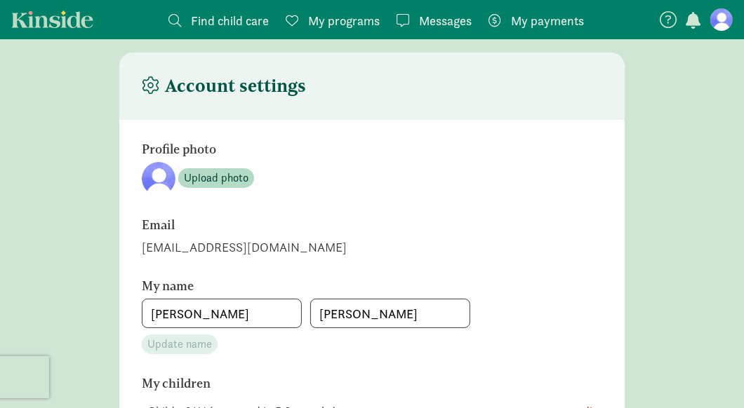
scroll to position [0, 0]
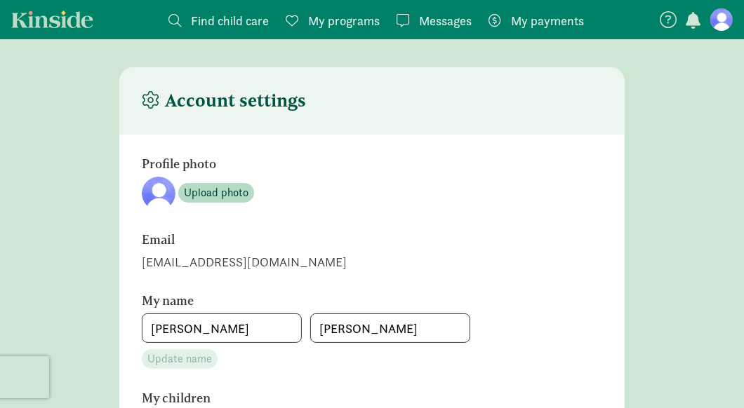
click at [668, 21] on icon at bounding box center [668, 19] width 17 height 17
click at [693, 18] on span "button" at bounding box center [693, 20] width 15 height 17
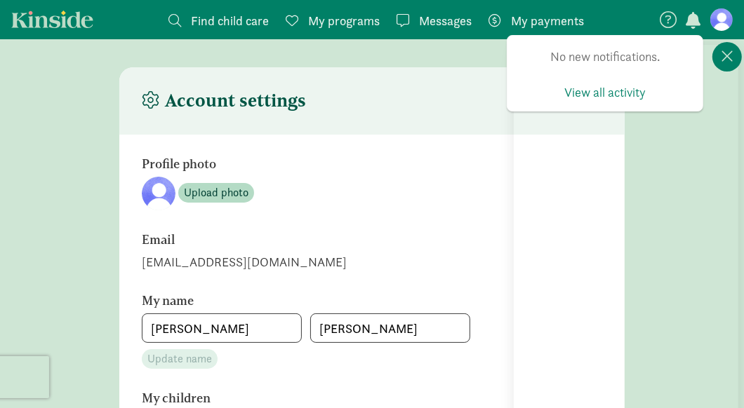
click at [720, 21] on figure at bounding box center [721, 19] width 22 height 22
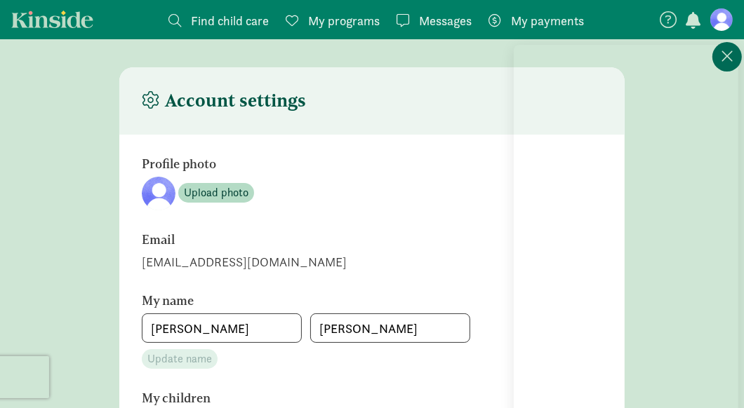
click at [724, 48] on icon at bounding box center [727, 56] width 13 height 17
click at [718, 20] on figure at bounding box center [721, 19] width 22 height 22
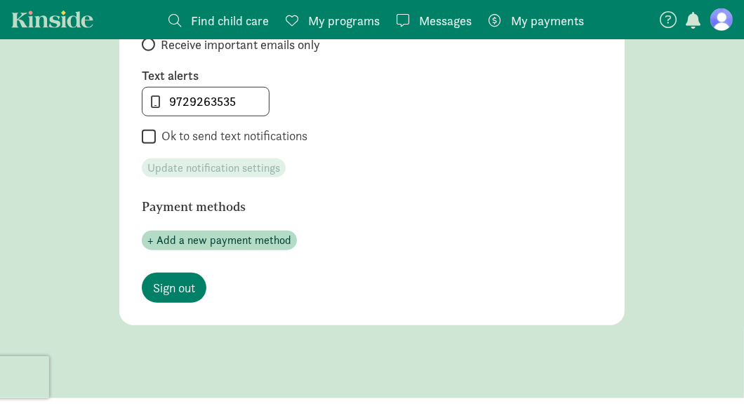
scroll to position [812, 0]
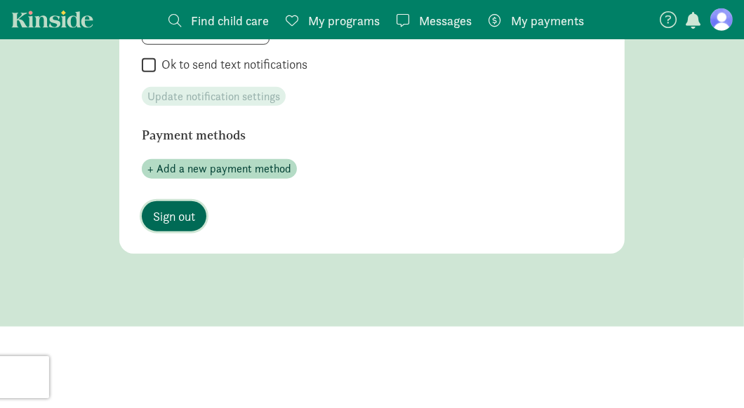
click at [173, 219] on span "Sign out" at bounding box center [174, 216] width 42 height 19
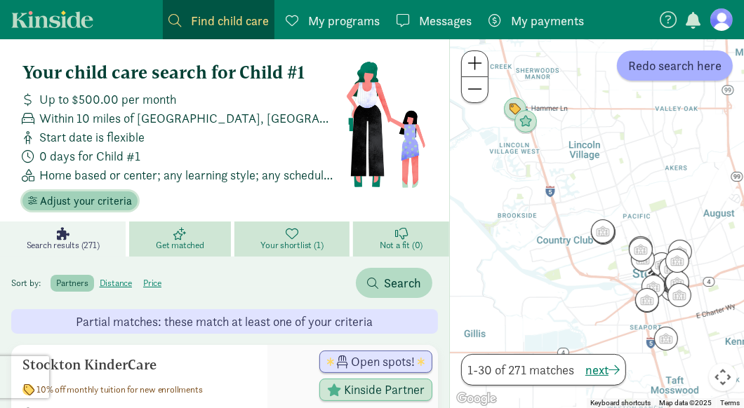
click at [114, 194] on span "Adjust your criteria" at bounding box center [86, 201] width 92 height 17
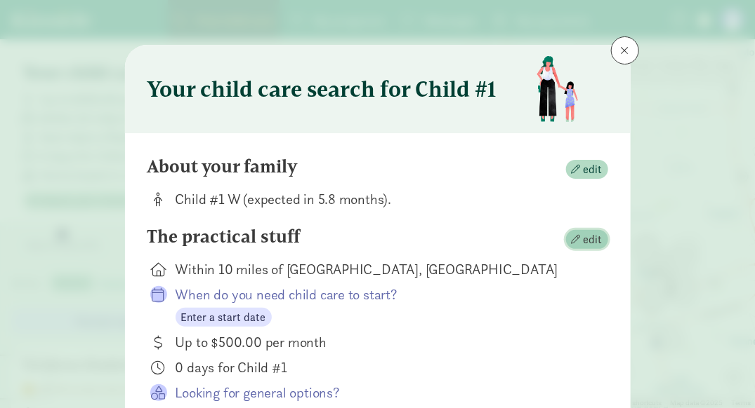
click at [590, 241] on span "edit" at bounding box center [592, 240] width 19 height 17
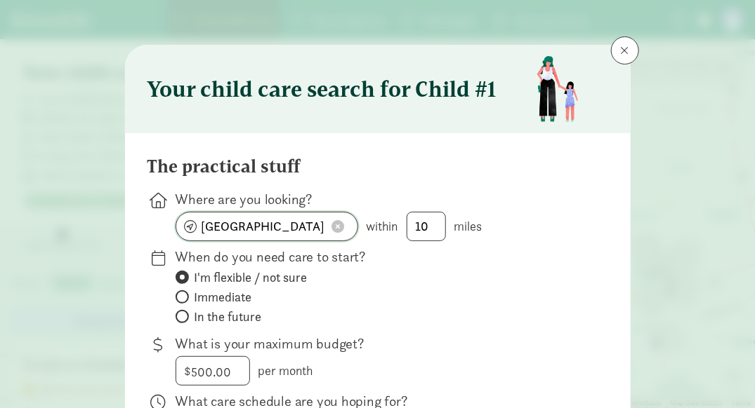
click at [290, 225] on input "[GEOGRAPHIC_DATA], [GEOGRAPHIC_DATA]" at bounding box center [266, 227] width 181 height 28
click at [290, 225] on input "Stockton, CA" at bounding box center [266, 227] width 181 height 28
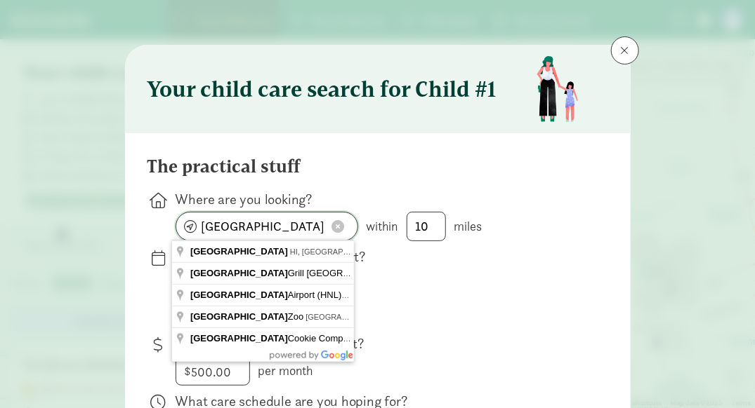
type input "Honolulu, HI, USA"
click button at bounding box center [338, 227] width 21 height 14
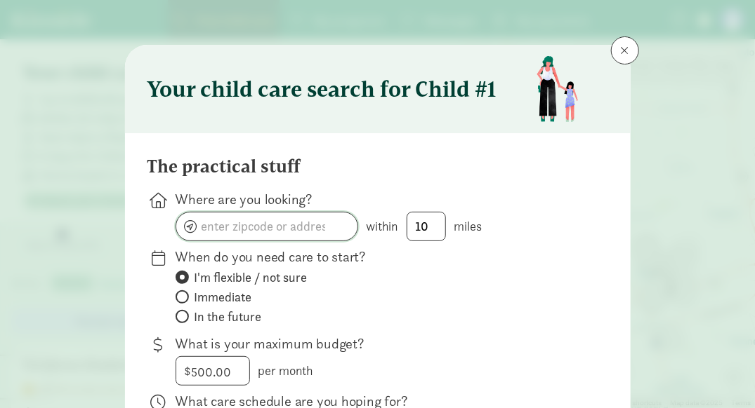
type input "Honolulu, HI, USA"
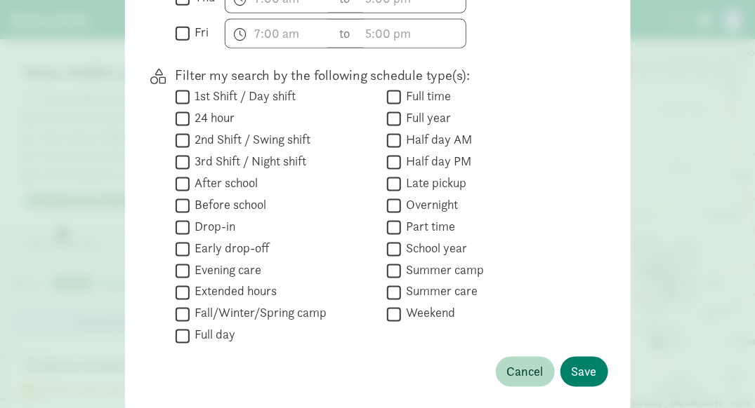
scroll to position [638, 0]
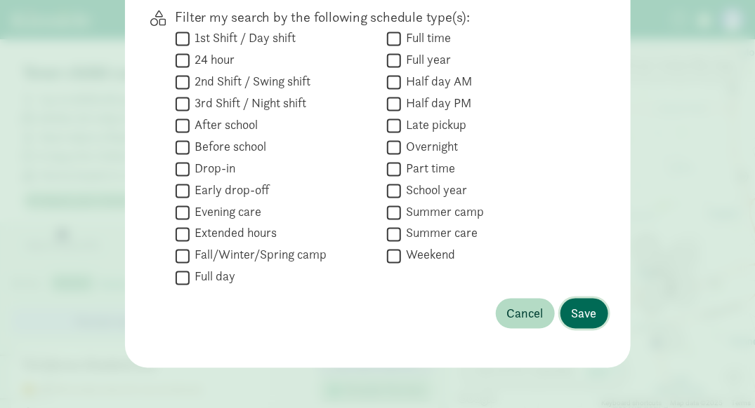
click at [573, 312] on span "Save" at bounding box center [583, 314] width 25 height 19
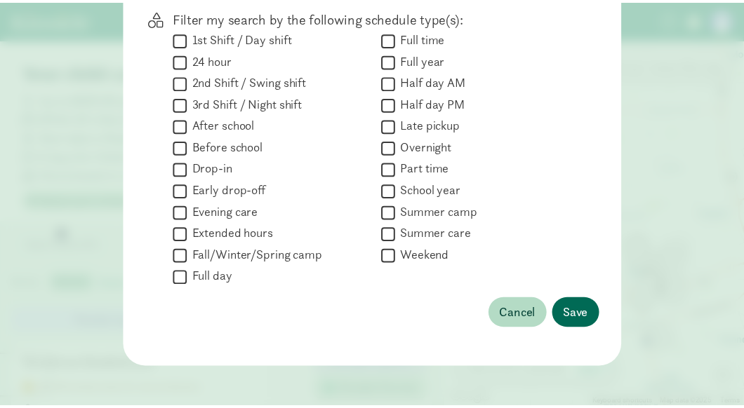
scroll to position [274, 0]
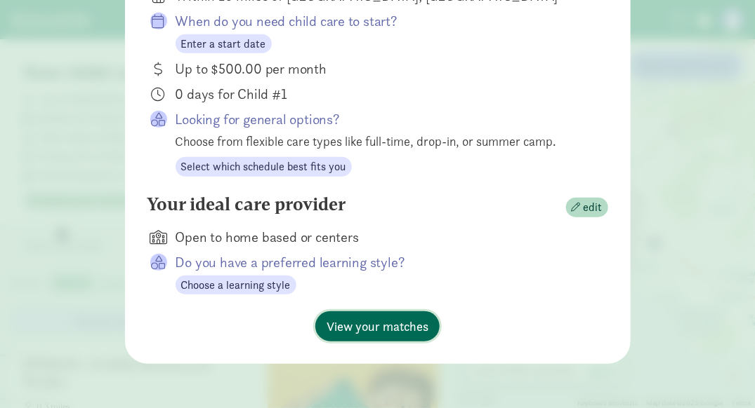
click at [347, 336] on span "View your matches" at bounding box center [377, 326] width 102 height 19
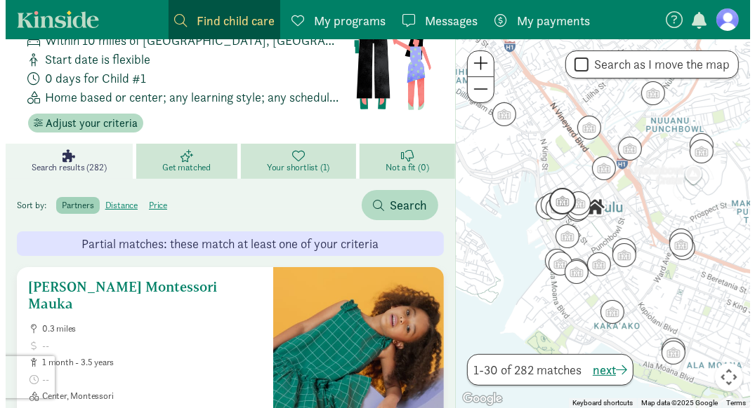
scroll to position [0, 0]
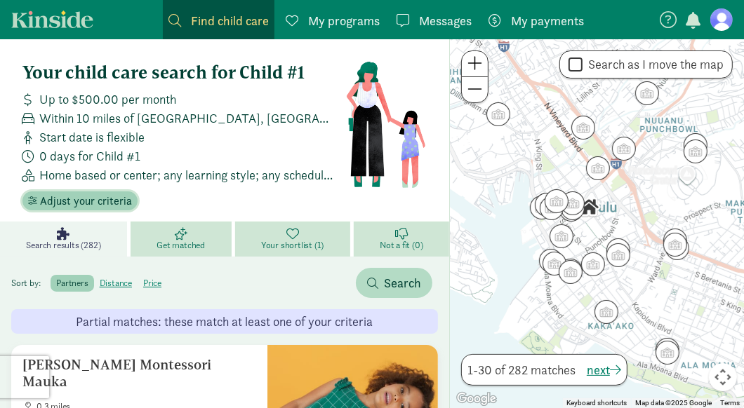
click at [112, 204] on span "Adjust your criteria" at bounding box center [86, 201] width 92 height 17
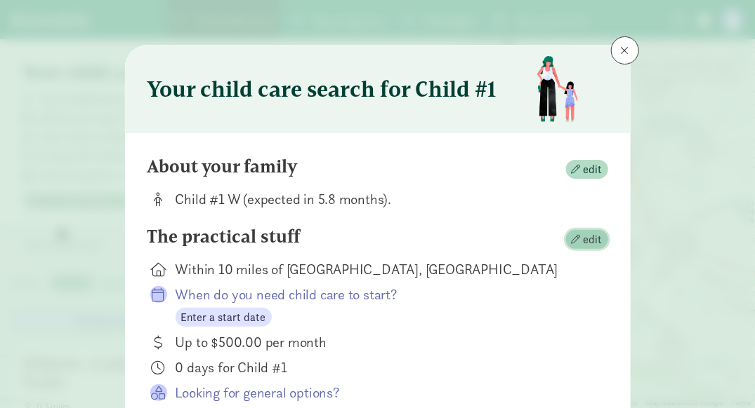
click at [576, 239] on span "button" at bounding box center [575, 239] width 9 height 9
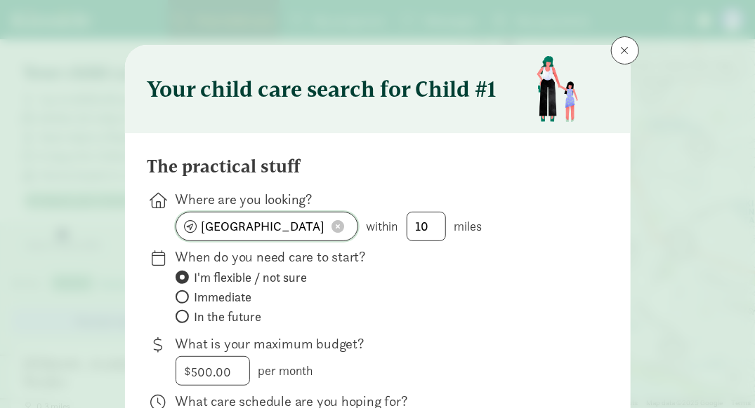
click at [236, 225] on input "Honolulu, HI" at bounding box center [266, 227] width 181 height 28
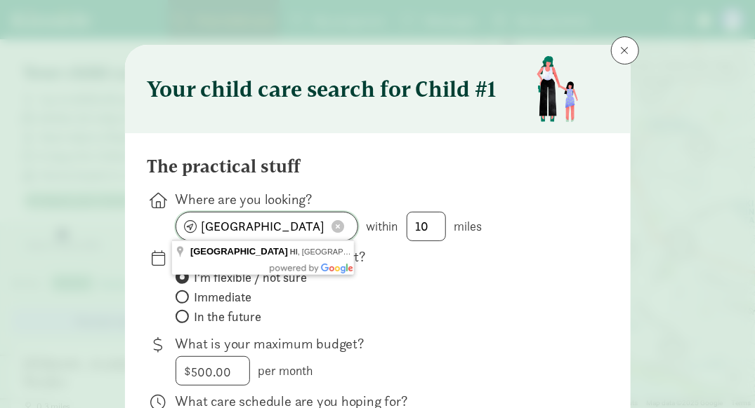
click at [236, 225] on input "Honolulu, HI" at bounding box center [266, 227] width 181 height 28
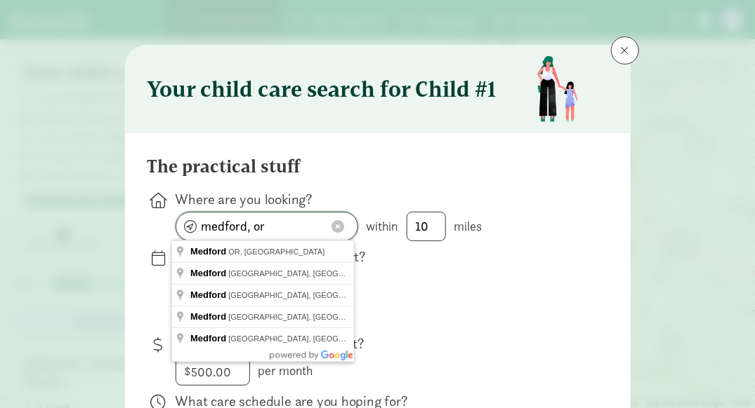
type input "Medford, OR, USA"
click button at bounding box center [338, 227] width 21 height 14
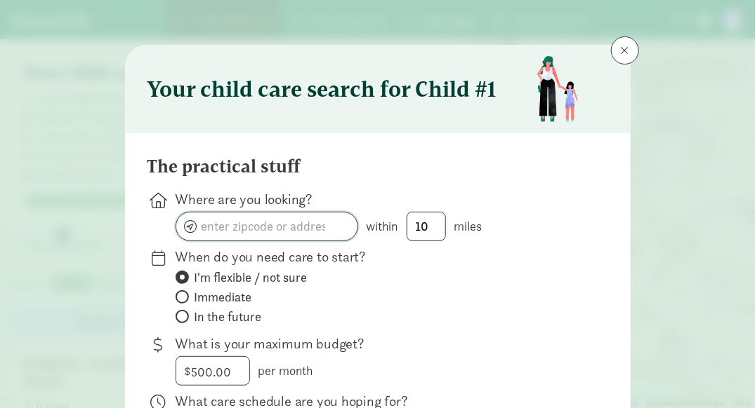
type input "Medford, OR, USA"
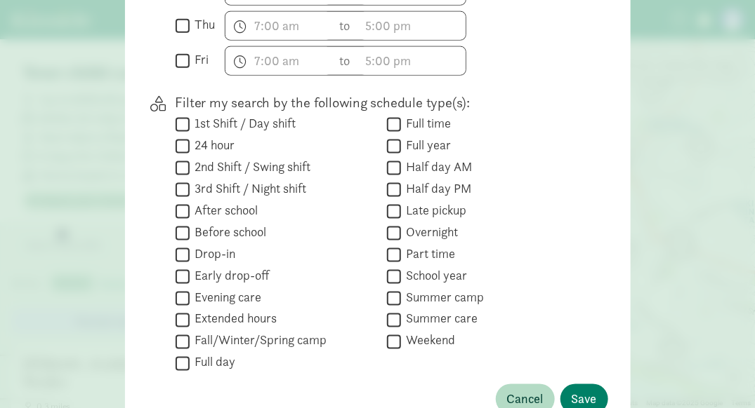
scroll to position [638, 0]
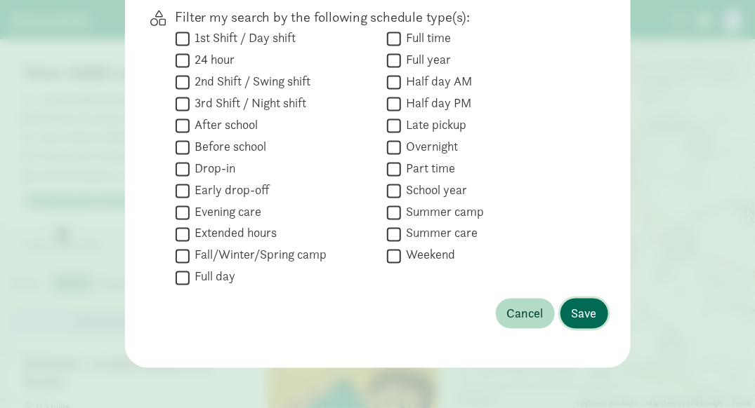
click at [582, 305] on span "Save" at bounding box center [583, 314] width 25 height 19
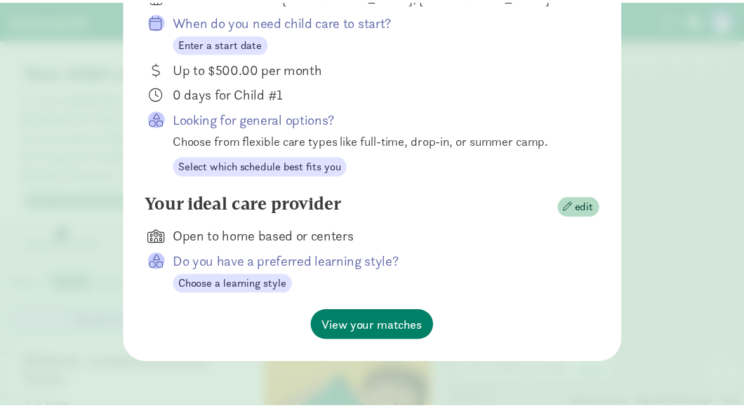
scroll to position [274, 0]
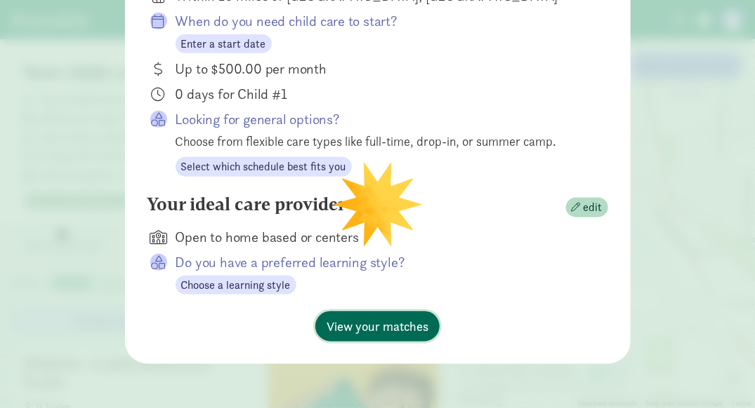
click at [350, 333] on span "View your matches" at bounding box center [377, 326] width 102 height 19
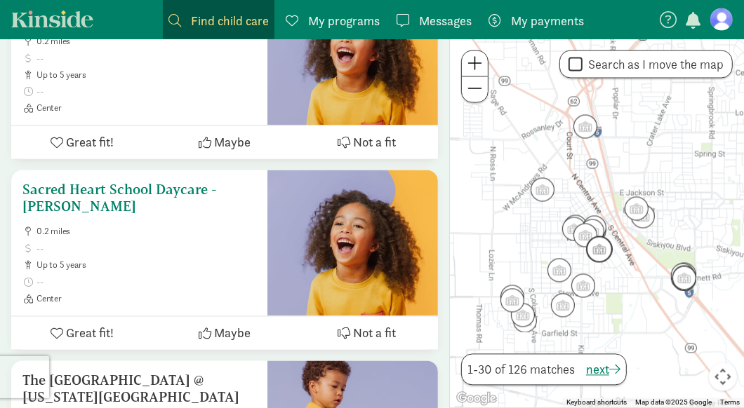
scroll to position [1512, 0]
click at [101, 181] on h5 "Sacred Heart School Daycare - [PERSON_NAME]" at bounding box center [139, 198] width 234 height 34
